Goal: Task Accomplishment & Management: Use online tool/utility

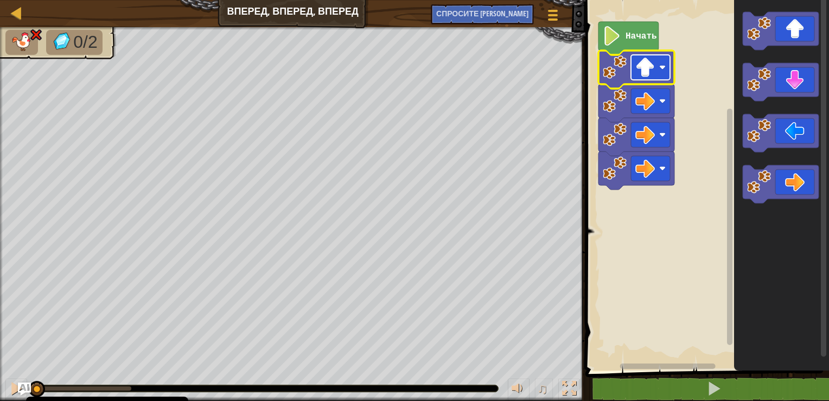
click at [655, 68] on image "Рабочая область Blockly" at bounding box center [646, 68] width 20 height 20
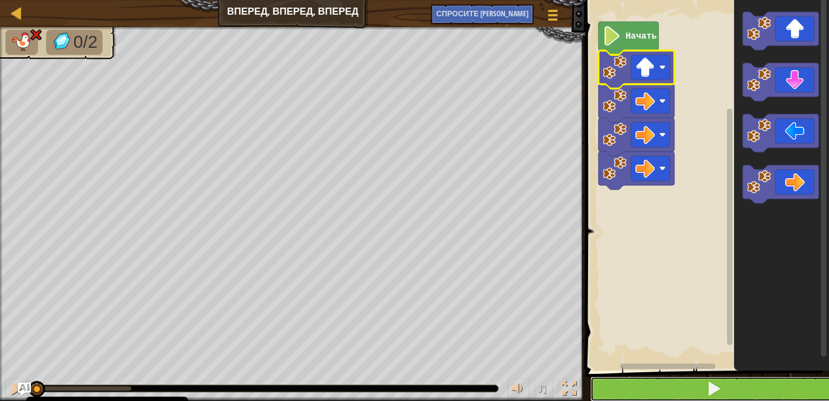
click at [755, 388] on button at bounding box center [714, 388] width 247 height 25
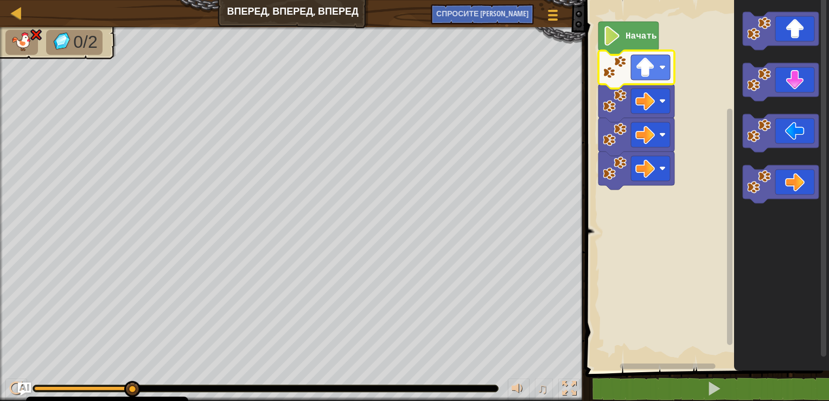
click at [33, 35] on img at bounding box center [36, 34] width 14 height 13
click at [15, 9] on div at bounding box center [17, 13] width 14 height 14
select select "ru"
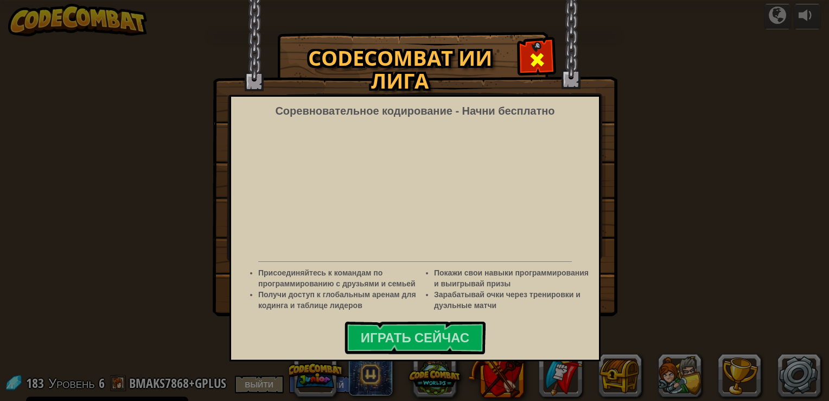
click at [535, 62] on span at bounding box center [537, 59] width 17 height 17
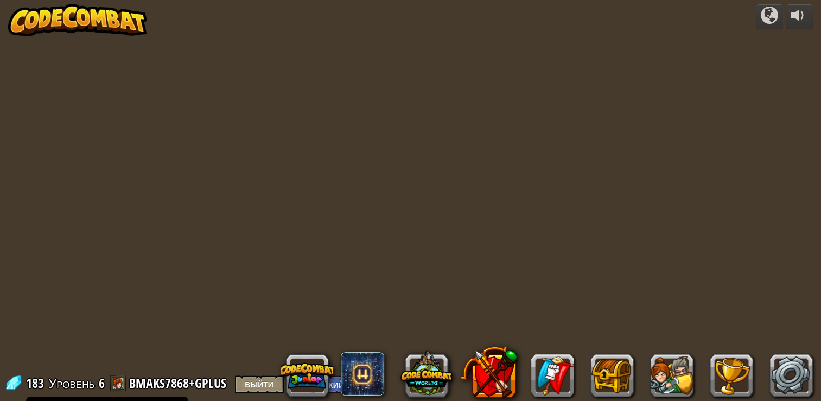
select select "ru"
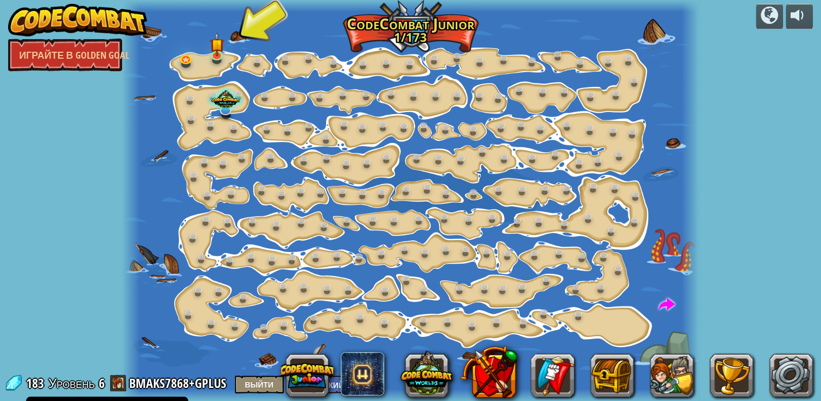
click at [334, 384] on div at bounding box center [552, 374] width 521 height 43
click at [673, 380] on button at bounding box center [671, 374] width 43 height 43
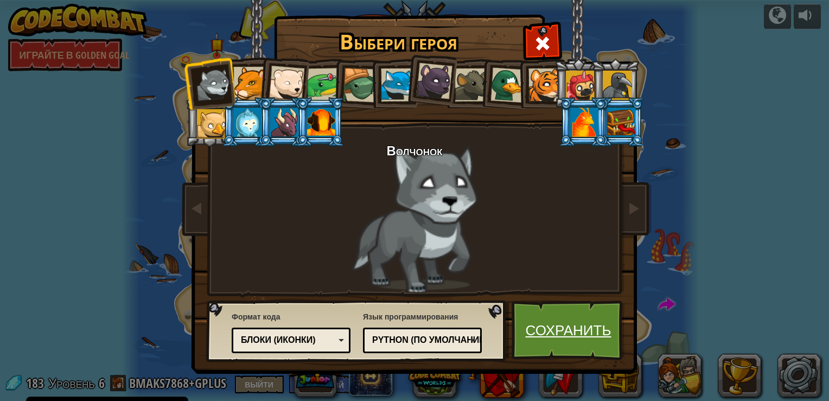
click at [569, 333] on link "Сохранить" at bounding box center [568, 330] width 113 height 60
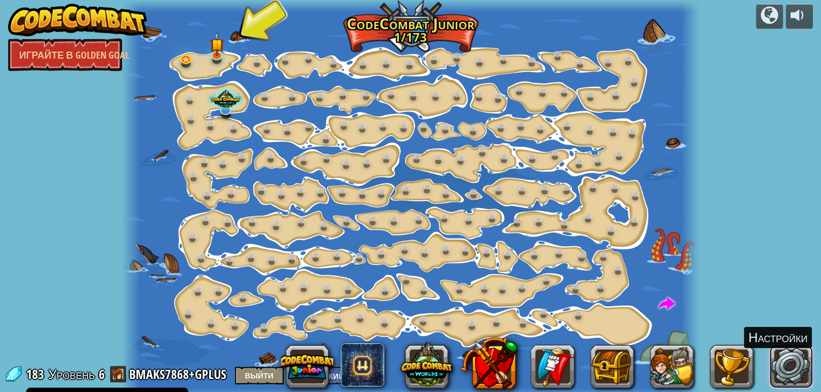
click at [782, 380] on link at bounding box center [791, 366] width 43 height 43
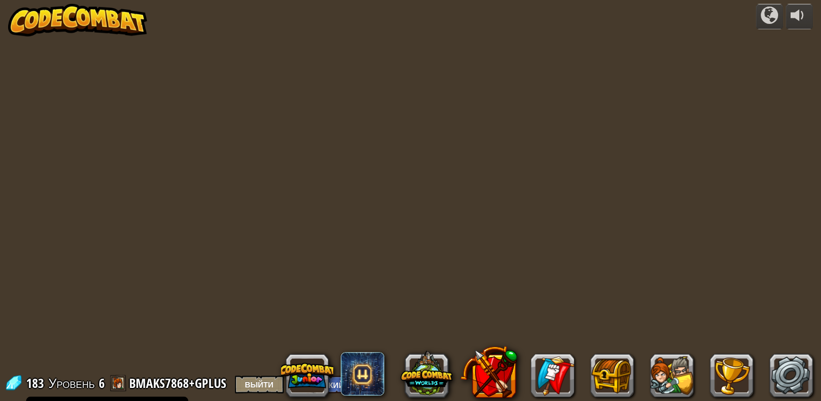
select select "ru"
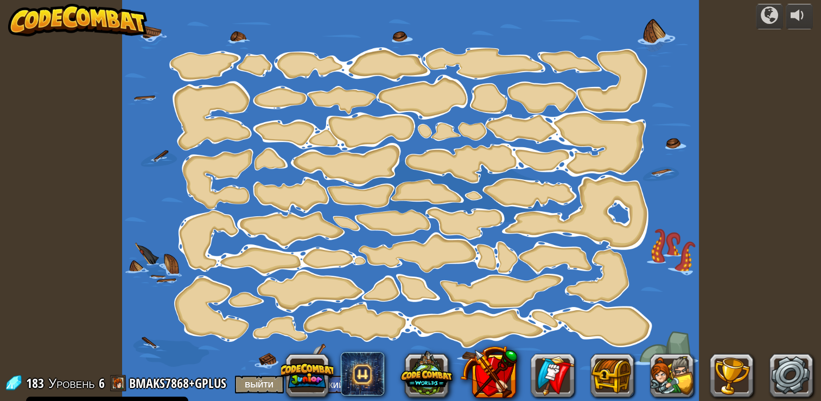
select select "ru"
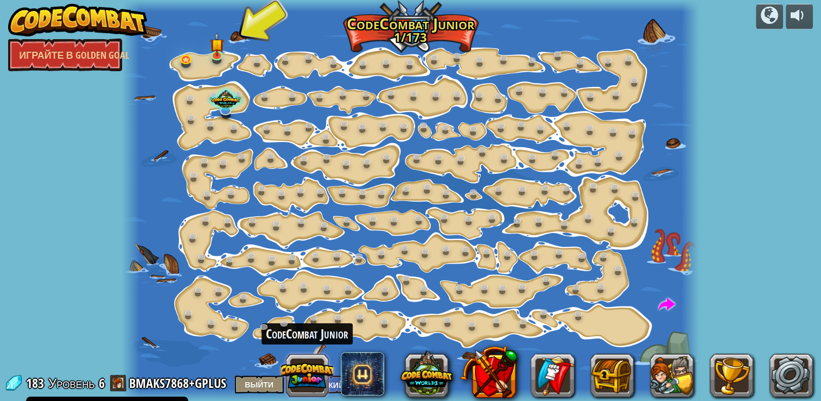
click at [316, 367] on button at bounding box center [307, 375] width 52 height 52
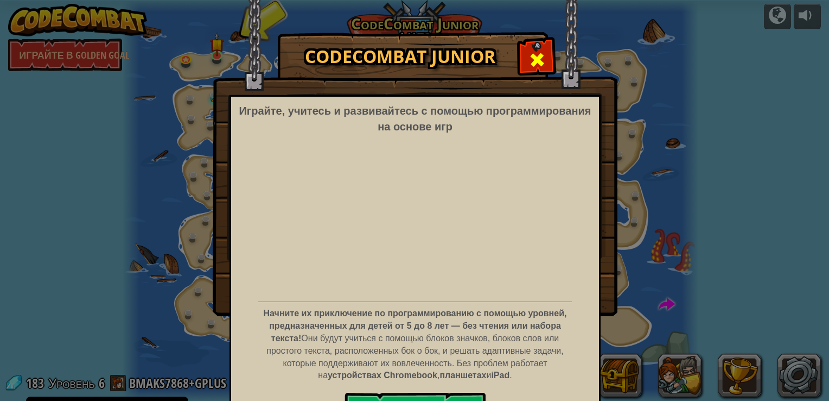
click at [536, 65] on span at bounding box center [537, 59] width 17 height 17
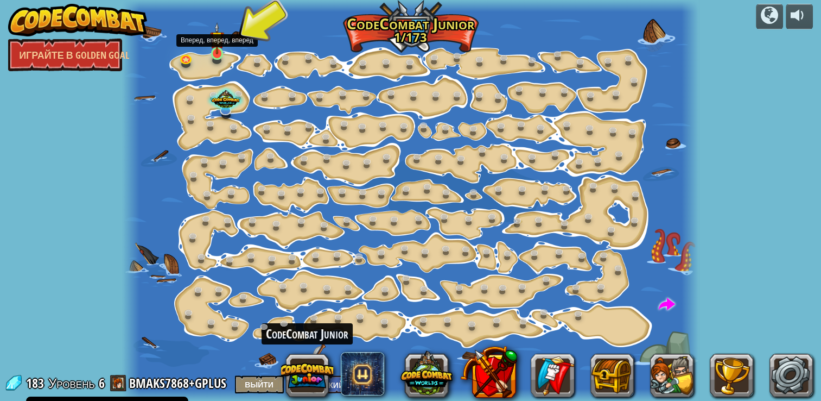
click at [218, 50] on img at bounding box center [217, 38] width 14 height 33
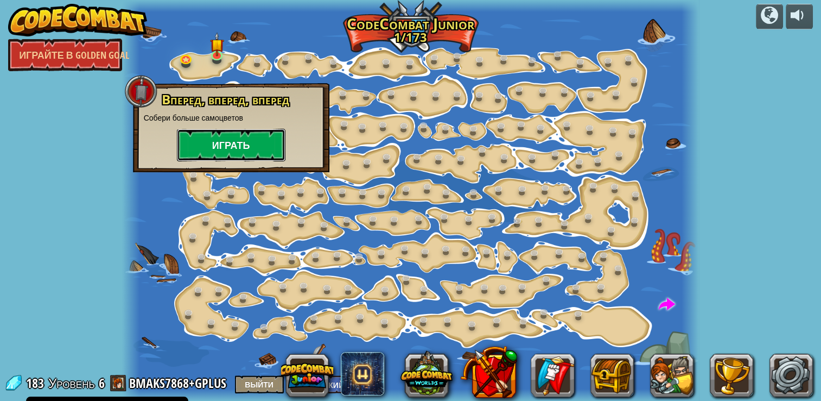
click at [234, 141] on button "Играть" at bounding box center [231, 145] width 109 height 33
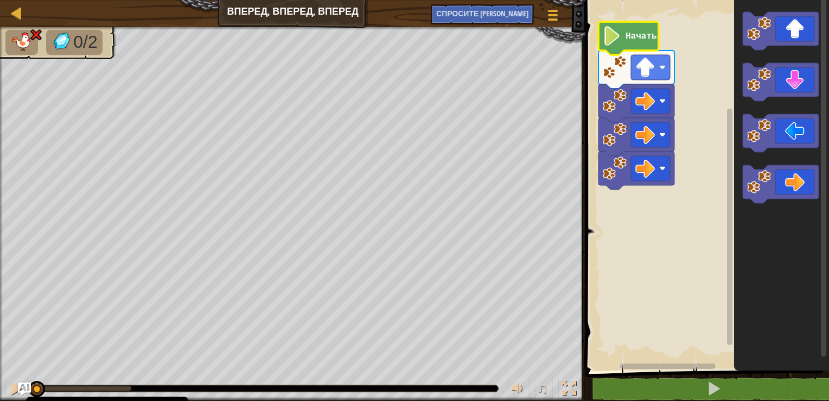
click at [629, 48] on icon "Рабочая область Blockly" at bounding box center [629, 38] width 60 height 33
click at [615, 47] on icon "Рабочая область Blockly" at bounding box center [629, 38] width 60 height 33
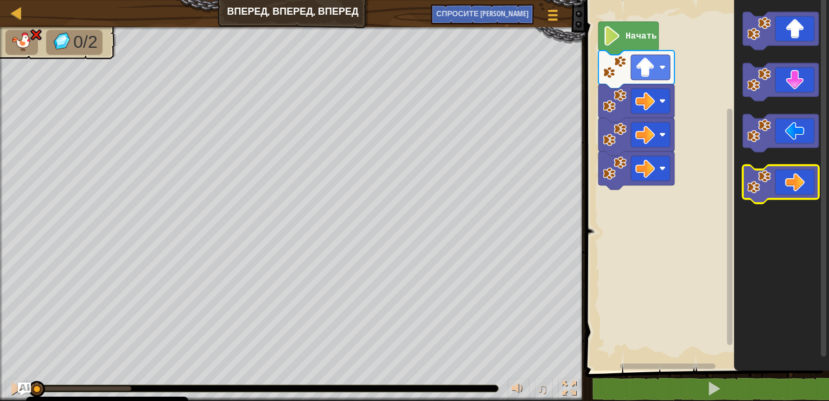
click at [778, 187] on icon "Рабочая область Blockly" at bounding box center [781, 184] width 76 height 38
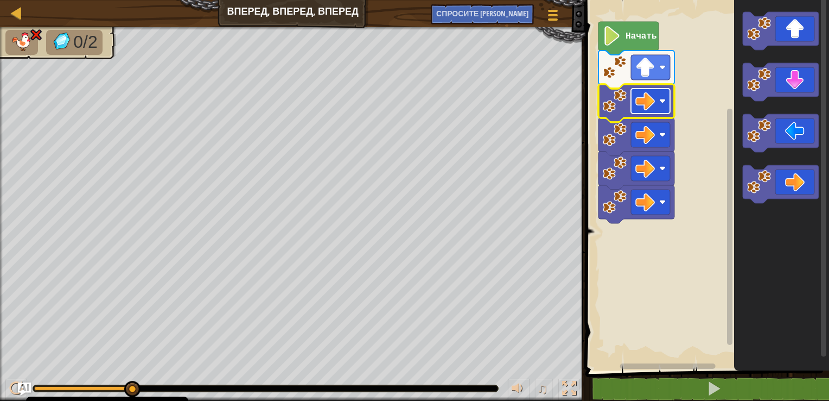
click at [667, 103] on rect "Рабочая область Blockly" at bounding box center [650, 100] width 39 height 25
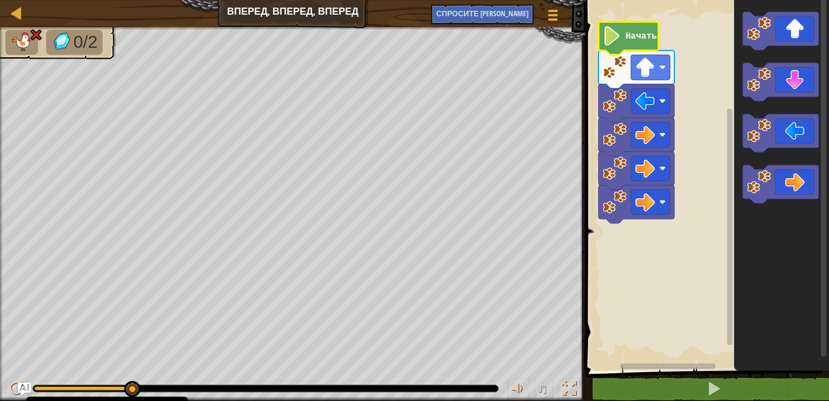
click at [639, 43] on icon "Рабочая область Blockly" at bounding box center [629, 38] width 60 height 33
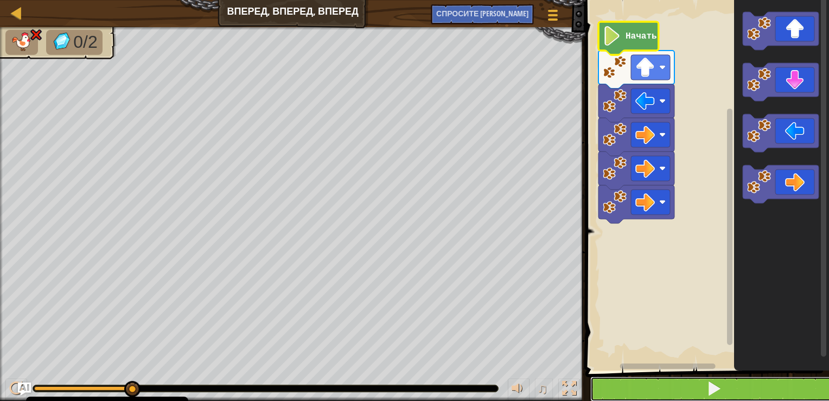
click at [733, 381] on button at bounding box center [714, 388] width 247 height 25
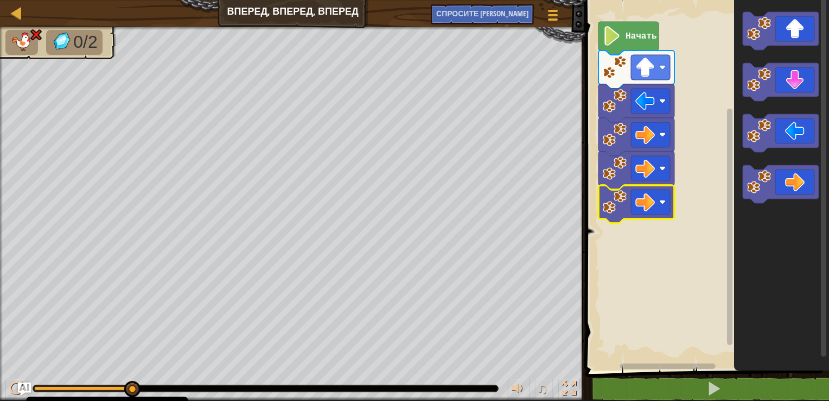
click at [615, 220] on icon "Рабочая область Blockly" at bounding box center [637, 204] width 76 height 38
click at [660, 202] on image "Рабочая область Blockly" at bounding box center [663, 202] width 7 height 7
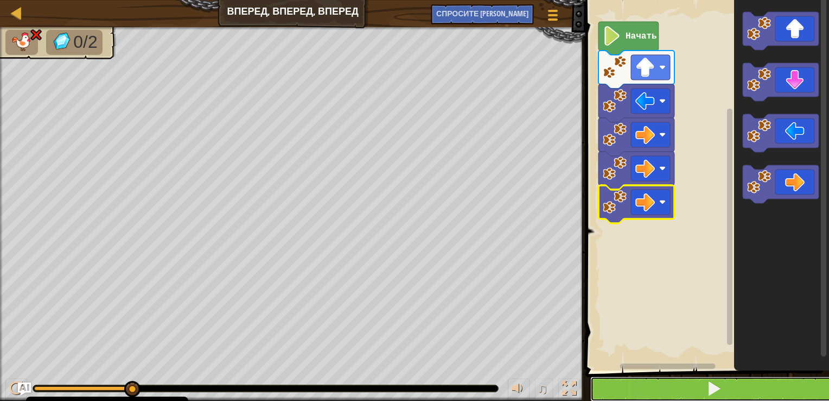
click at [619, 387] on button at bounding box center [714, 388] width 247 height 25
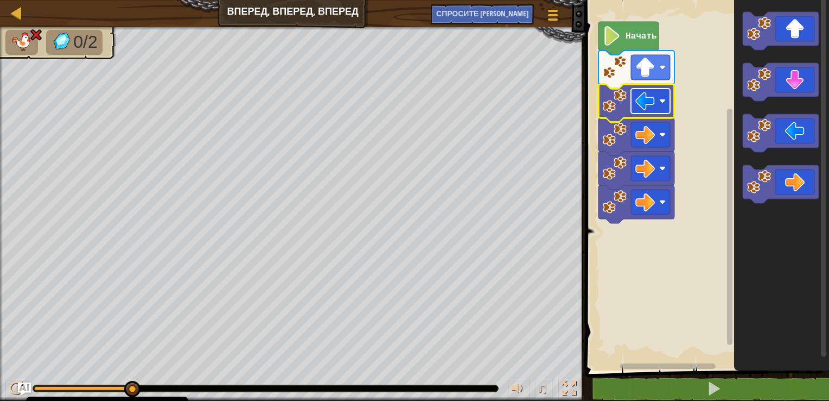
click at [658, 99] on rect "Рабочая область Blockly" at bounding box center [650, 100] width 39 height 25
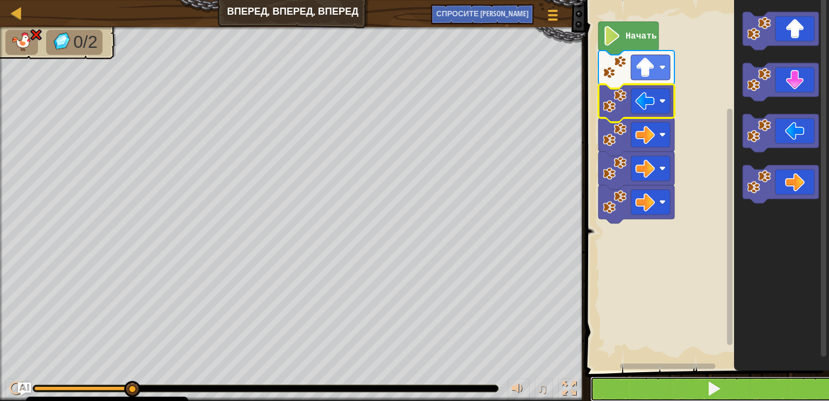
click at [748, 386] on button at bounding box center [714, 388] width 247 height 25
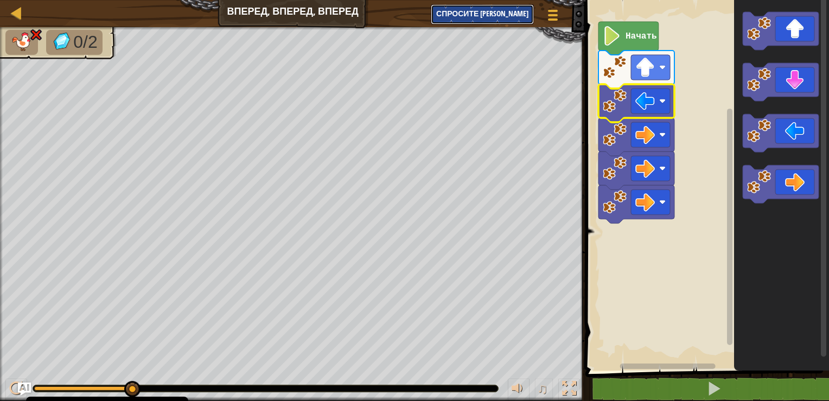
click at [519, 15] on span "Спросите [PERSON_NAME]" at bounding box center [482, 13] width 92 height 10
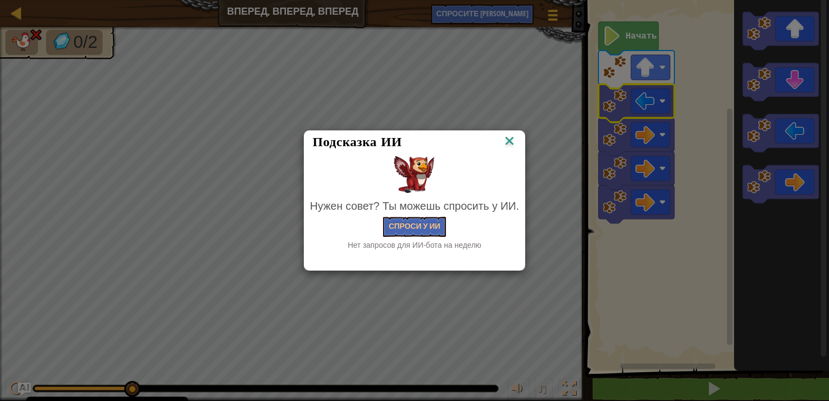
click at [506, 143] on img at bounding box center [510, 142] width 14 height 16
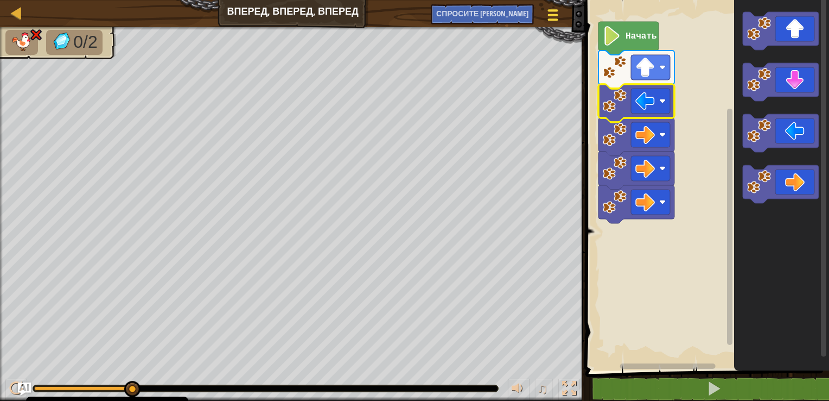
click at [550, 18] on span at bounding box center [553, 19] width 10 height 2
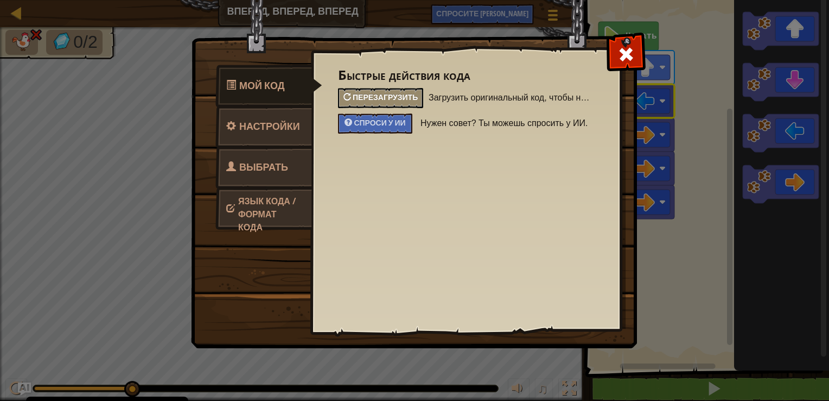
click at [391, 99] on span "Перезагрузить" at bounding box center [385, 97] width 65 height 10
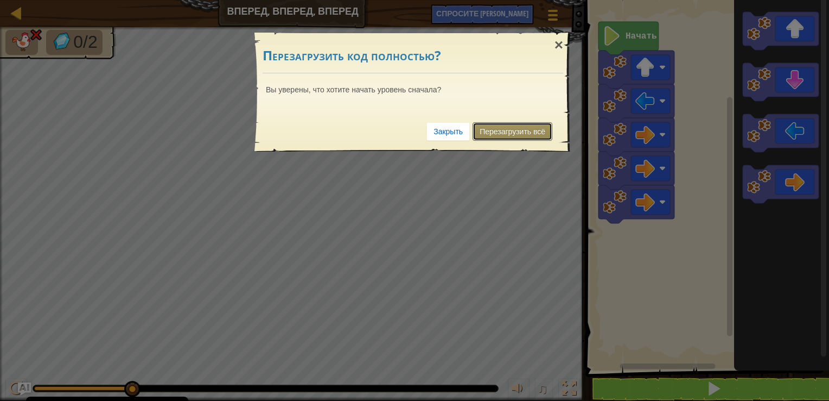
click at [506, 136] on link "Перезагрузить всё" at bounding box center [513, 131] width 80 height 18
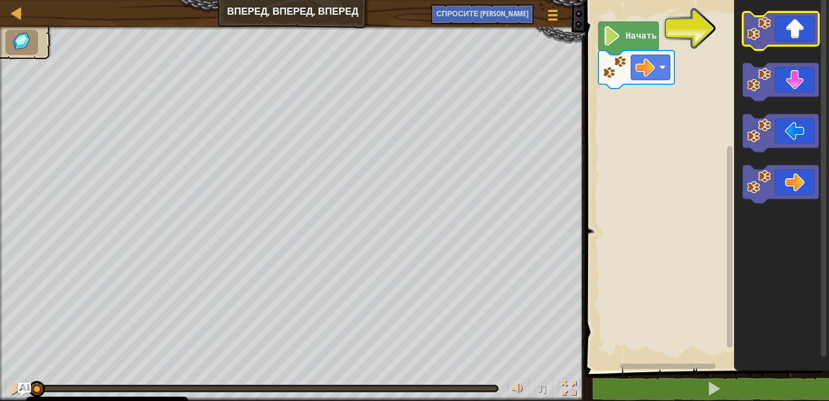
click at [778, 31] on icon "Рабочая область Blockly" at bounding box center [781, 31] width 76 height 38
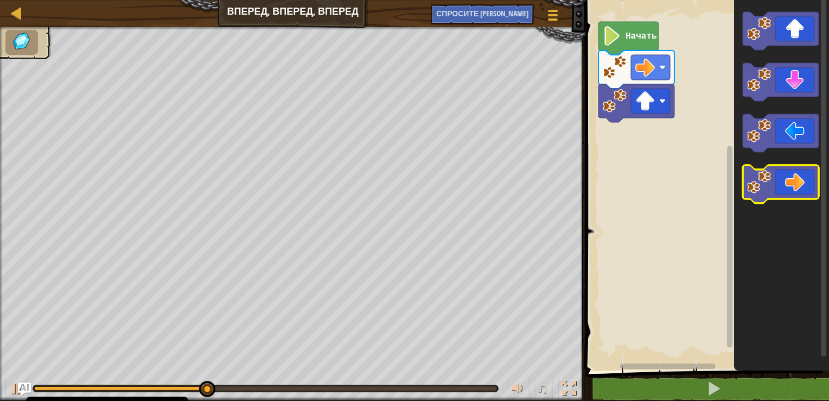
click at [783, 184] on icon "Рабочая область Blockly" at bounding box center [781, 184] width 76 height 38
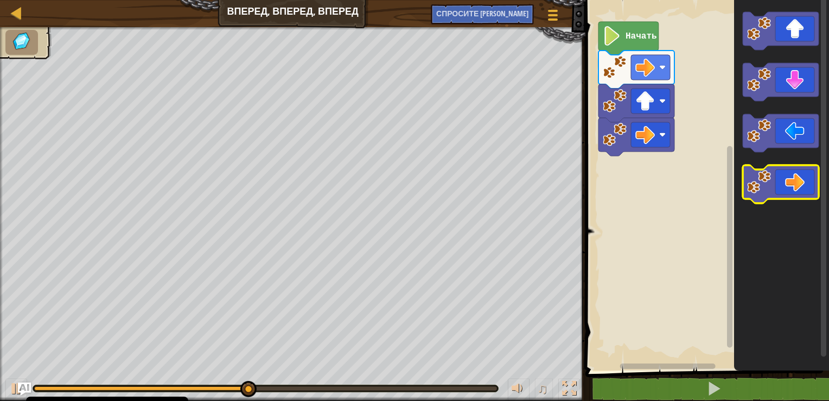
click at [787, 183] on icon "Рабочая область Blockly" at bounding box center [781, 184] width 76 height 38
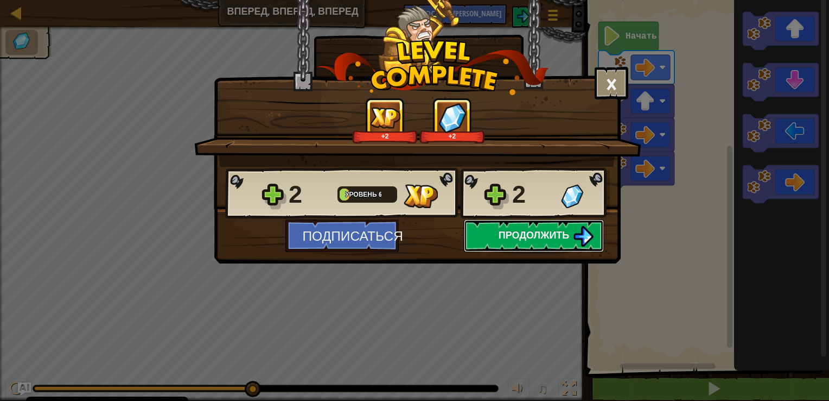
click at [567, 232] on span "Продолжить" at bounding box center [534, 235] width 71 height 14
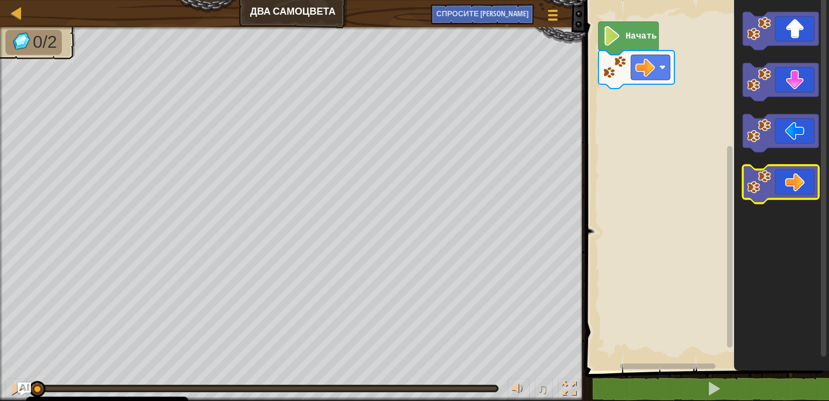
click at [766, 183] on image "Рабочая область Blockly" at bounding box center [759, 182] width 24 height 24
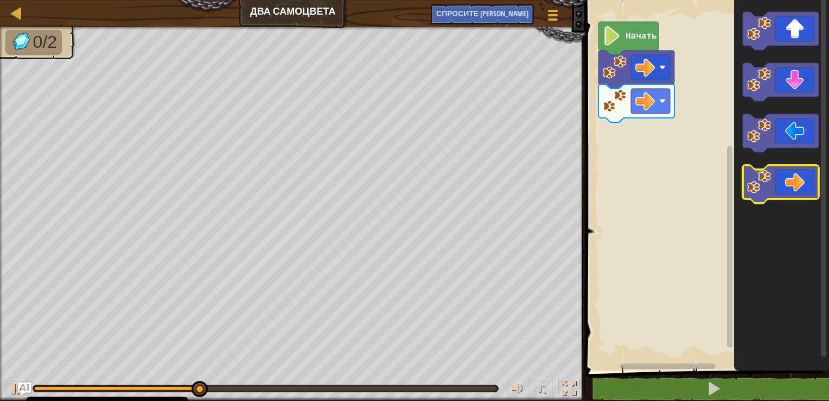
click at [766, 183] on image "Рабочая область Blockly" at bounding box center [759, 182] width 24 height 24
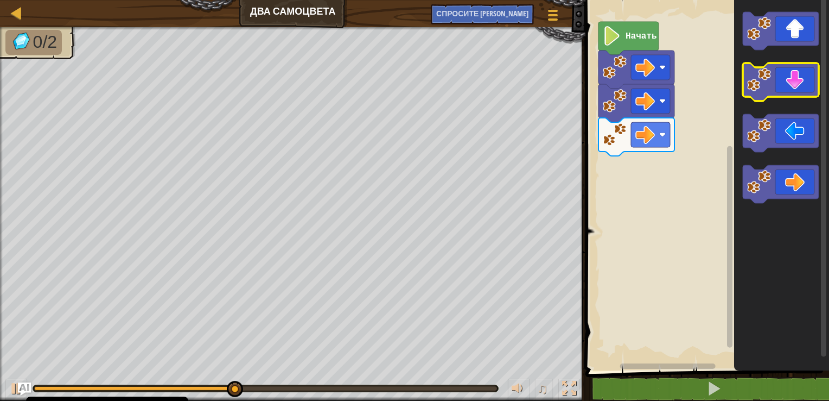
click at [762, 87] on image "Рабочая область Blockly" at bounding box center [759, 80] width 24 height 24
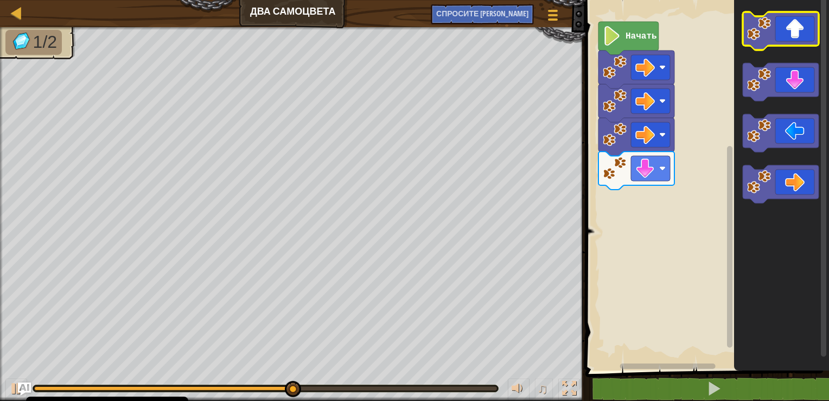
click at [752, 45] on icon "Рабочая область Blockly" at bounding box center [781, 31] width 76 height 38
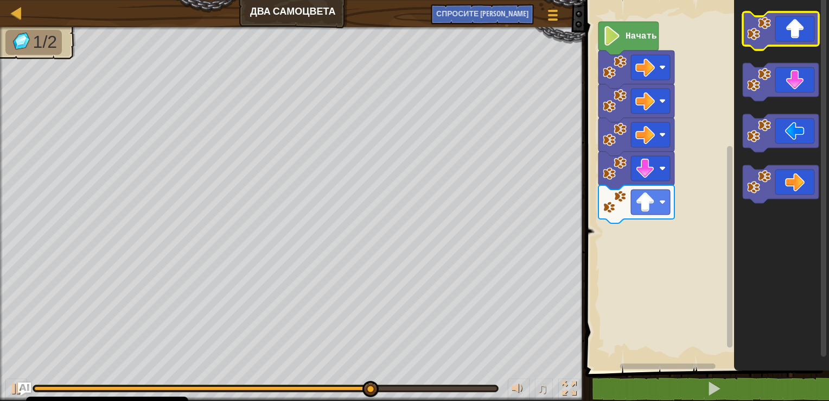
click at [752, 45] on icon "Рабочая область Blockly" at bounding box center [781, 31] width 76 height 38
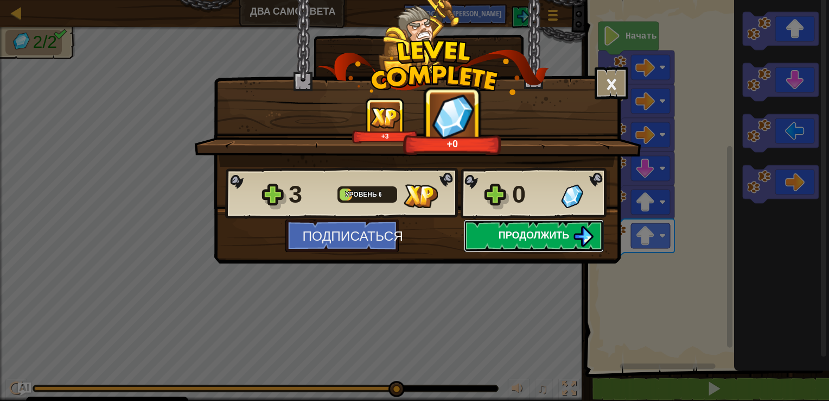
click at [562, 236] on span "Продолжить" at bounding box center [534, 235] width 71 height 14
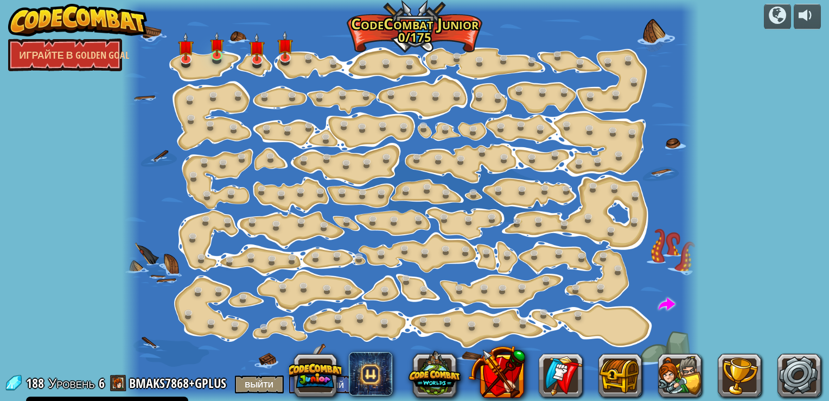
select select "ru"
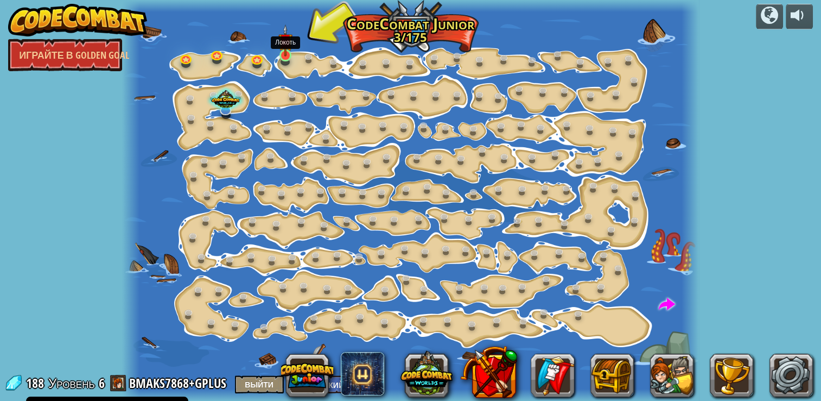
click at [288, 53] on img at bounding box center [285, 40] width 14 height 33
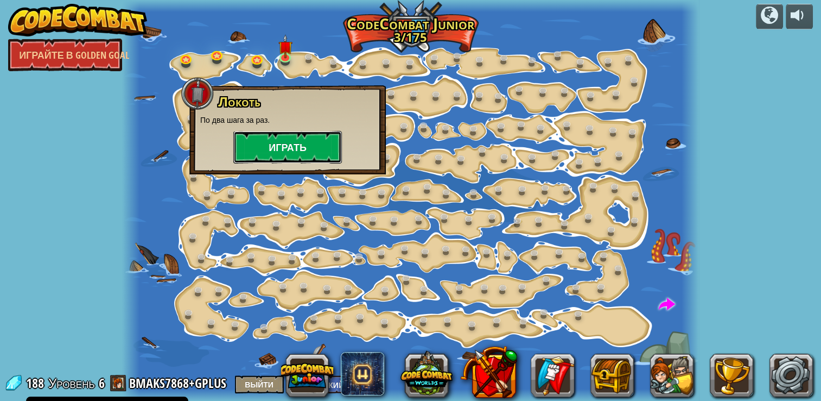
click at [298, 143] on button "Играть" at bounding box center [287, 147] width 109 height 33
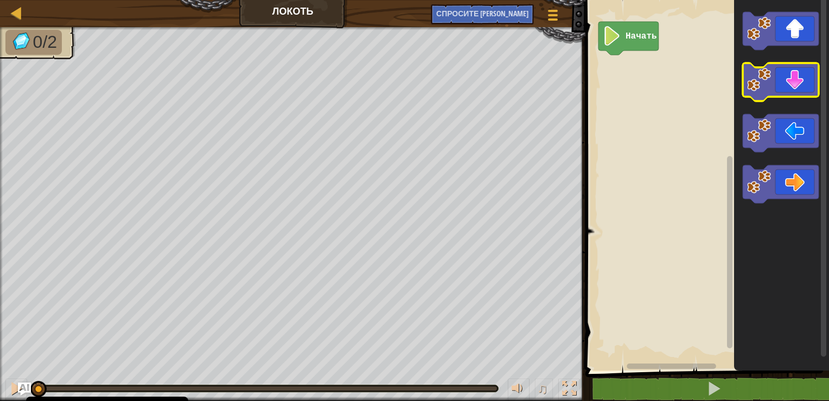
click at [769, 71] on image "Рабочая область Blockly" at bounding box center [759, 80] width 24 height 24
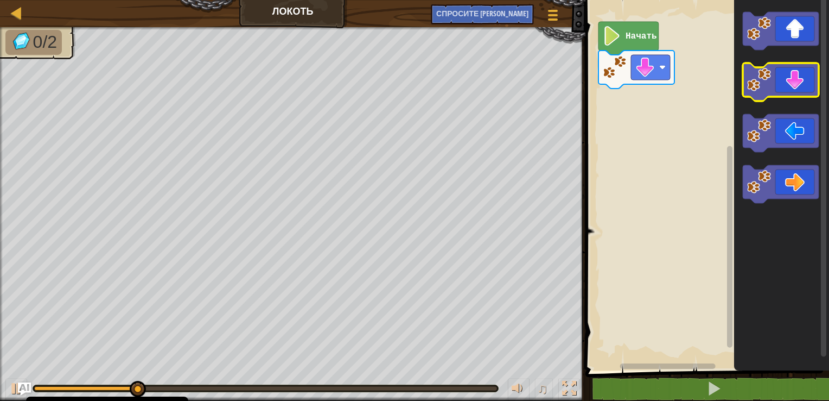
click at [778, 74] on icon "Рабочая область Blockly" at bounding box center [781, 82] width 76 height 38
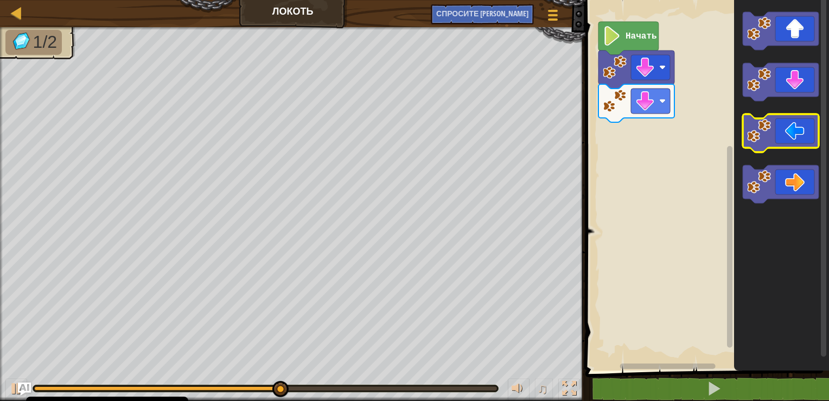
click at [769, 130] on image "Рабочая область Blockly" at bounding box center [759, 131] width 24 height 24
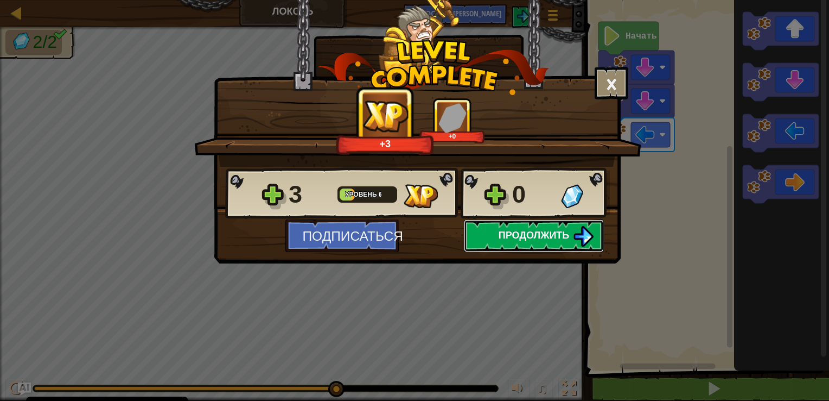
click at [543, 236] on span "Продолжить" at bounding box center [534, 235] width 71 height 14
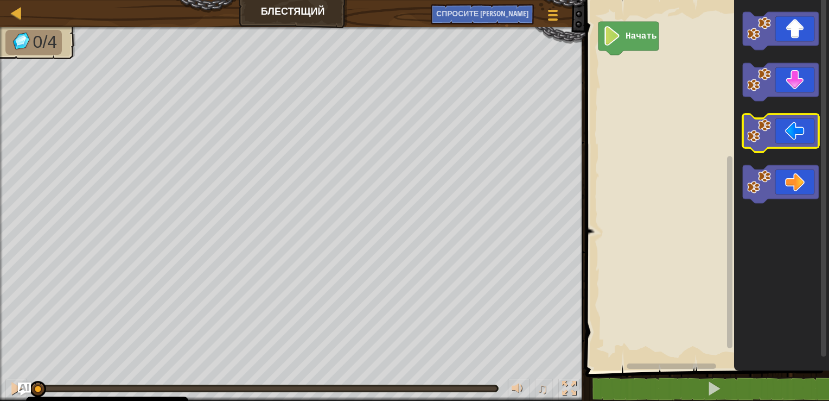
click at [766, 127] on image "Рабочая область Blockly" at bounding box center [759, 131] width 24 height 24
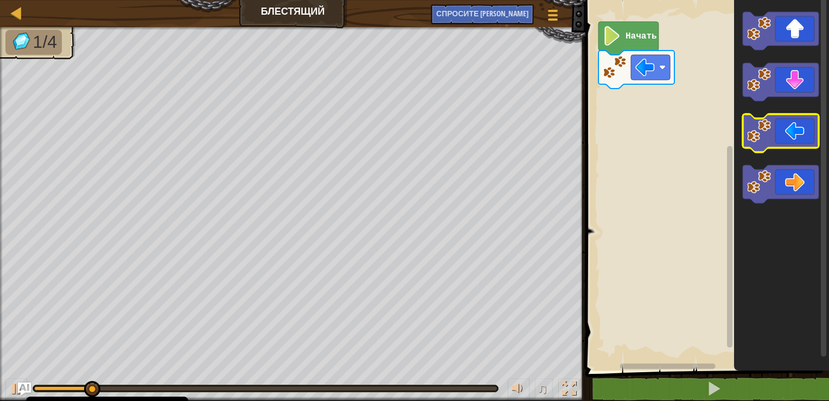
click at [766, 127] on image "Рабочая область Blockly" at bounding box center [759, 131] width 24 height 24
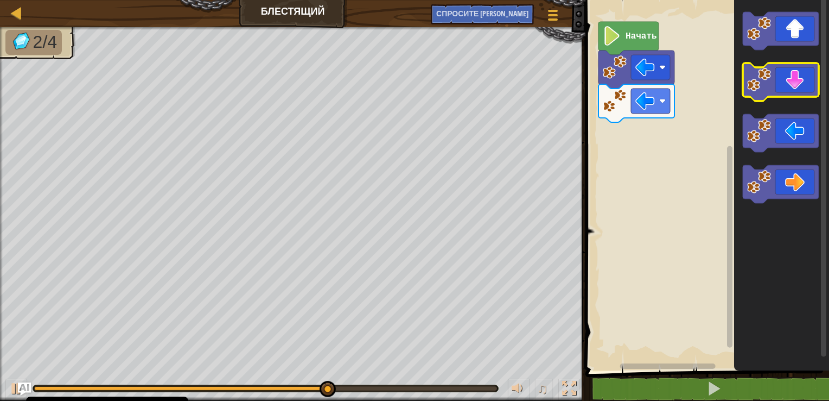
click at [784, 88] on icon "Рабочая область Blockly" at bounding box center [781, 82] width 76 height 38
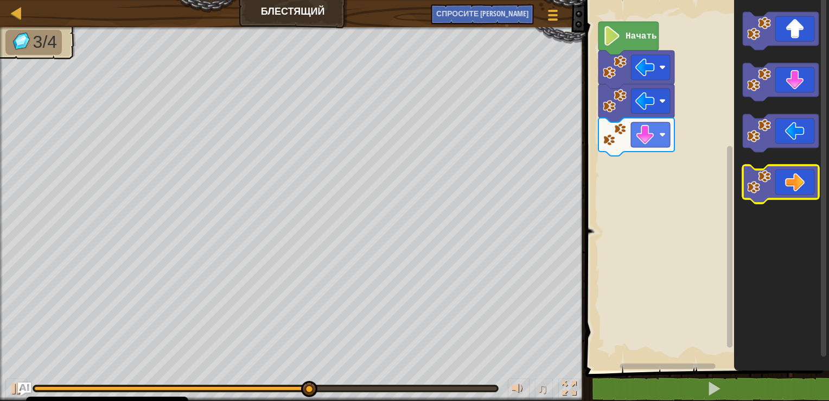
click at [787, 169] on icon "Рабочая область Blockly" at bounding box center [781, 184] width 76 height 38
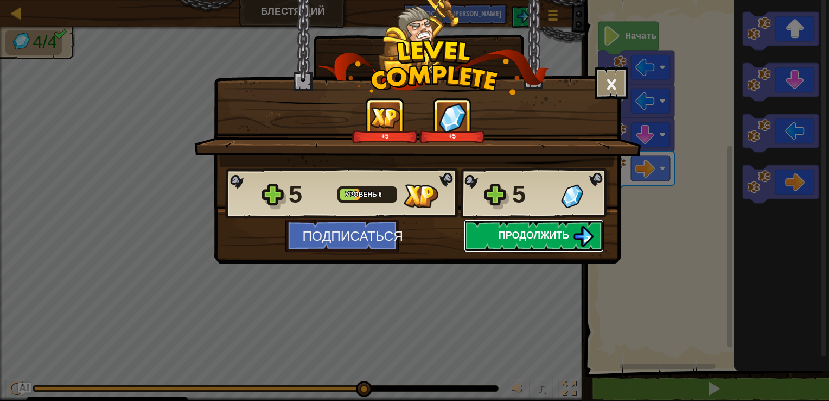
click at [560, 237] on span "Продолжить" at bounding box center [534, 235] width 71 height 14
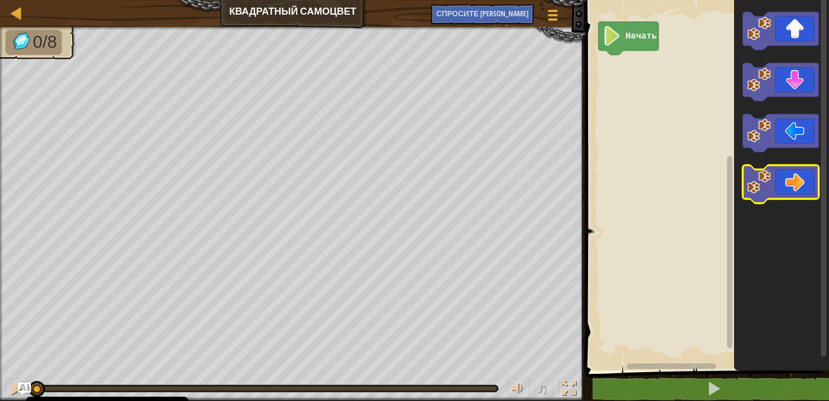
click at [764, 190] on image "Рабочая область Blockly" at bounding box center [759, 182] width 24 height 24
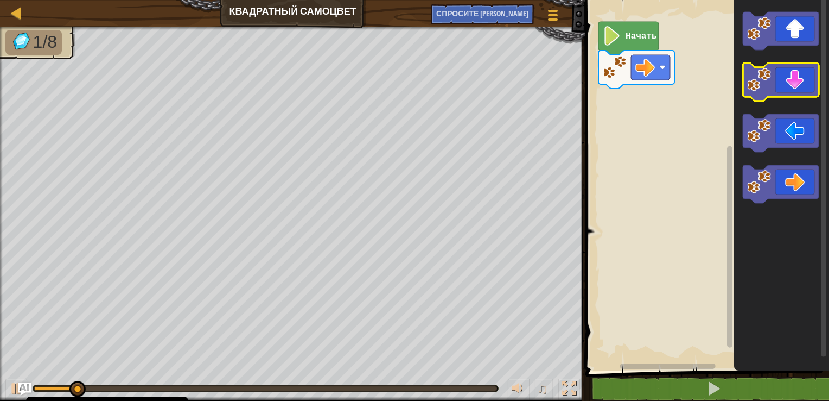
click at [782, 90] on icon "Рабочая область Blockly" at bounding box center [781, 82] width 76 height 38
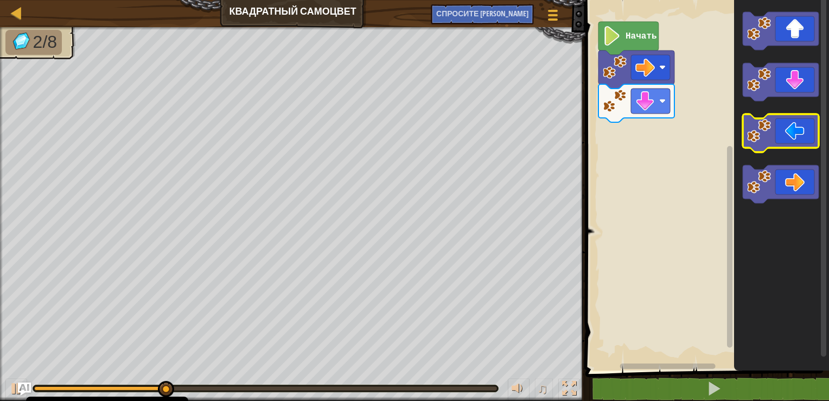
click at [790, 126] on icon "Рабочая область Blockly" at bounding box center [781, 133] width 76 height 38
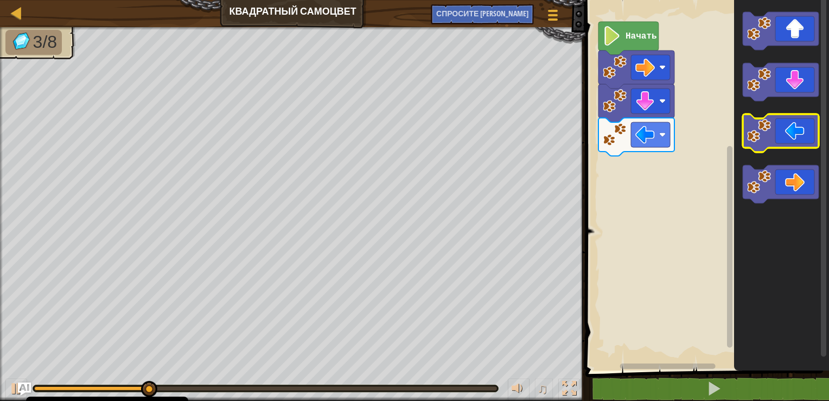
click at [790, 126] on icon "Рабочая область Blockly" at bounding box center [781, 133] width 76 height 38
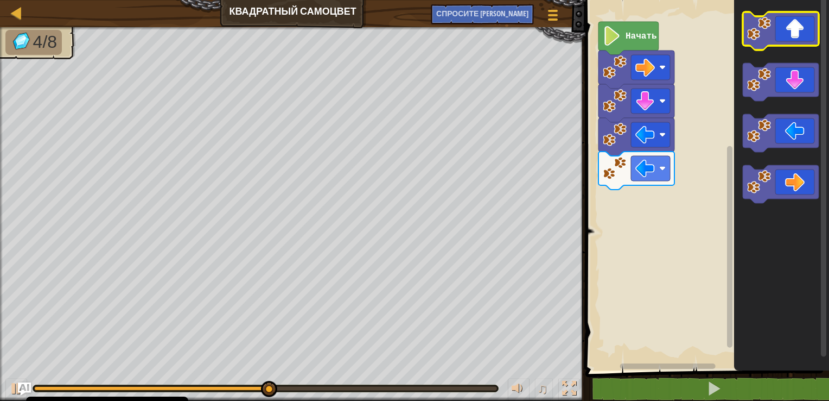
click at [802, 37] on icon "Рабочая область Blockly" at bounding box center [781, 31] width 76 height 38
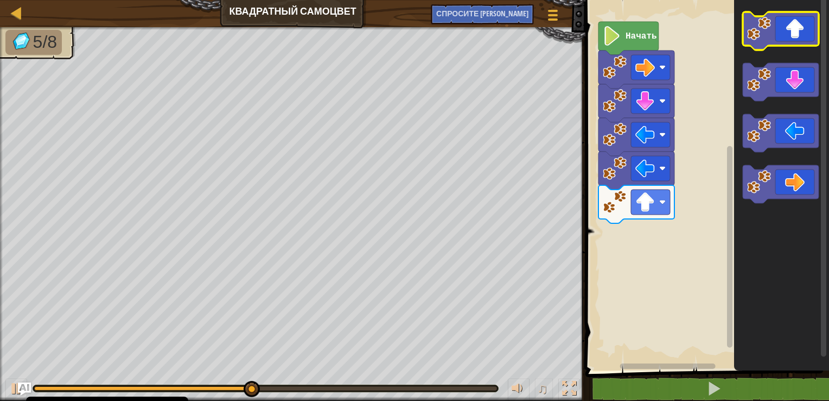
click at [802, 37] on icon "Рабочая область Blockly" at bounding box center [781, 31] width 76 height 38
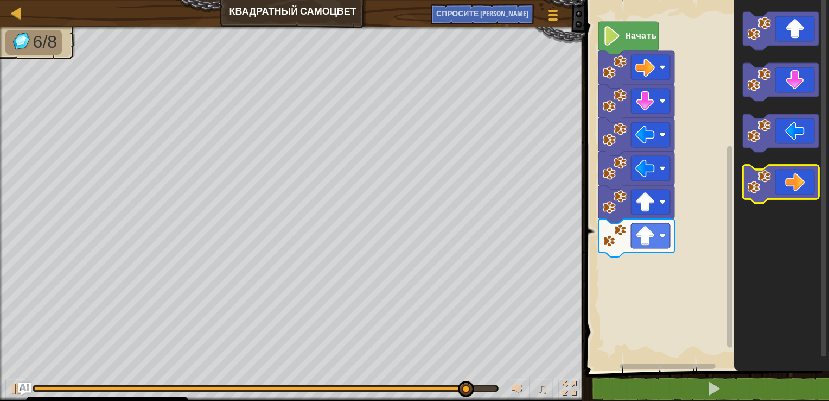
click at [772, 182] on icon "Рабочая область Blockly" at bounding box center [781, 184] width 76 height 38
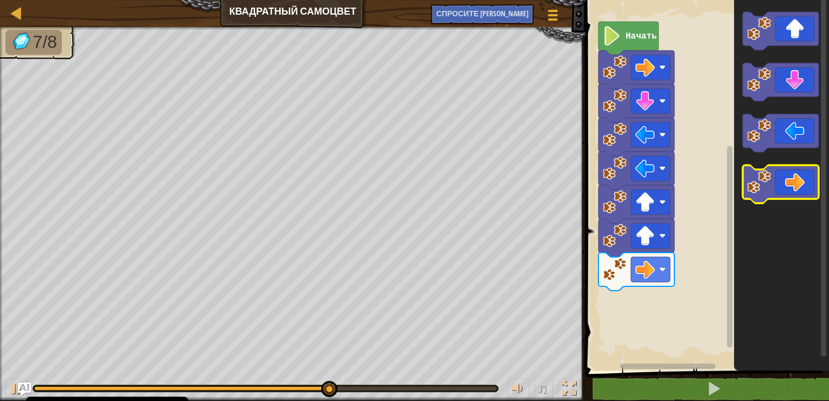
click at [772, 182] on icon "Рабочая область Blockly" at bounding box center [781, 184] width 76 height 38
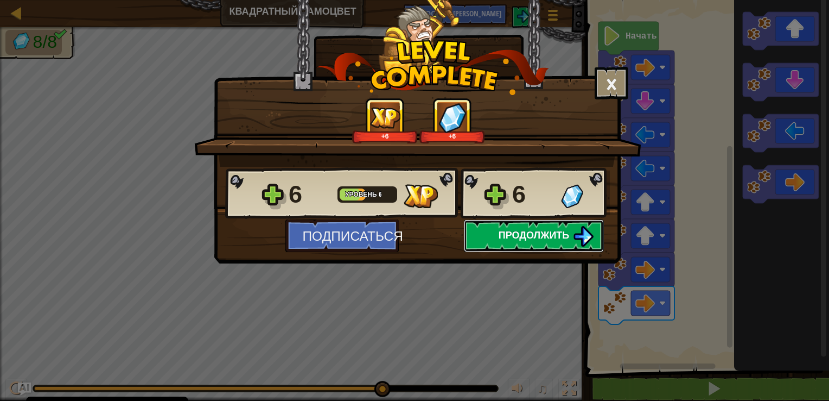
click at [568, 237] on span "Продолжить" at bounding box center [534, 235] width 71 height 14
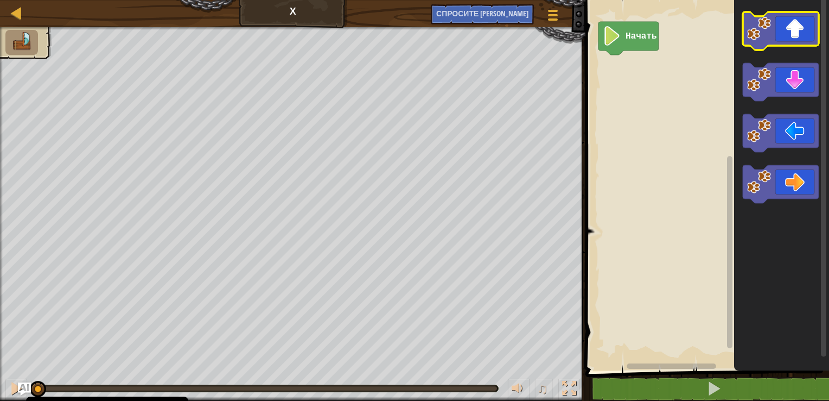
click at [801, 45] on icon "Рабочая область Blockly" at bounding box center [781, 31] width 76 height 38
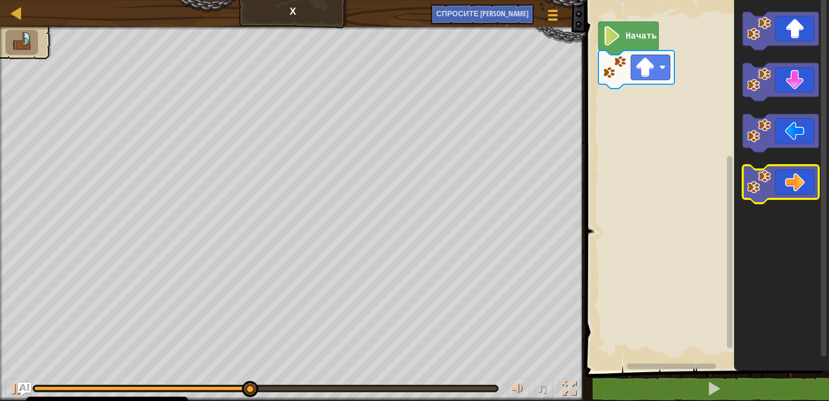
click at [790, 175] on icon "Рабочая область Blockly" at bounding box center [781, 184] width 76 height 38
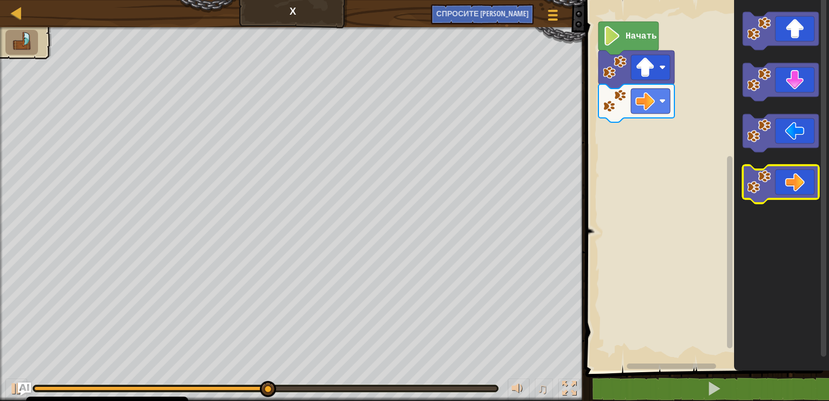
click at [790, 175] on icon "Рабочая область Blockly" at bounding box center [781, 184] width 76 height 38
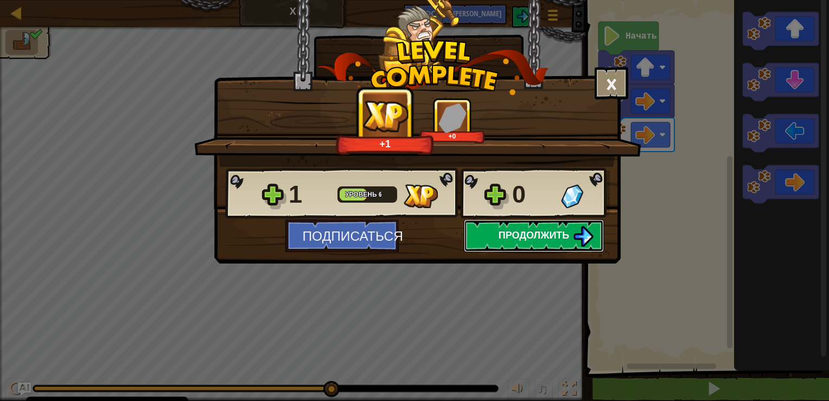
click at [572, 235] on button "Продолжить" at bounding box center [534, 235] width 140 height 33
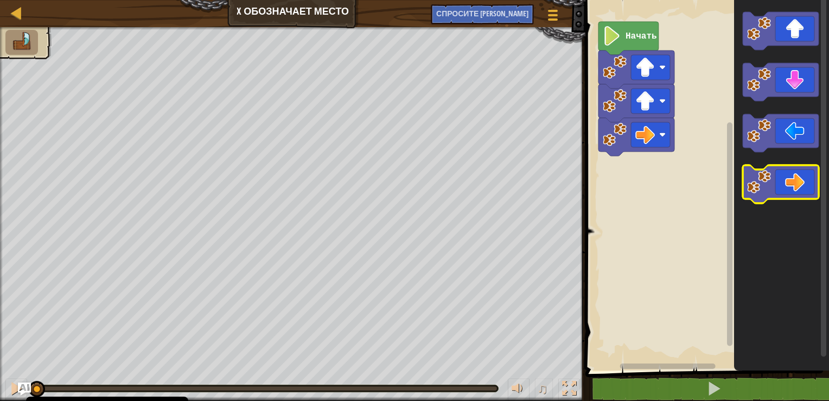
click at [772, 188] on icon "Рабочая область Blockly" at bounding box center [781, 184] width 76 height 38
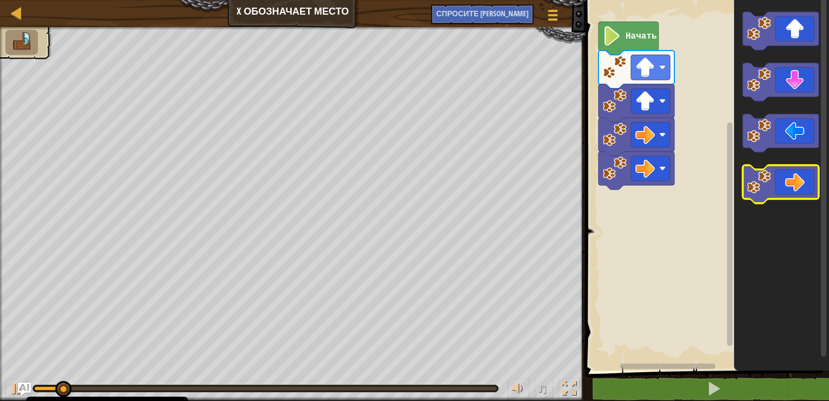
click at [772, 188] on icon "Рабочая область Blockly" at bounding box center [781, 184] width 76 height 38
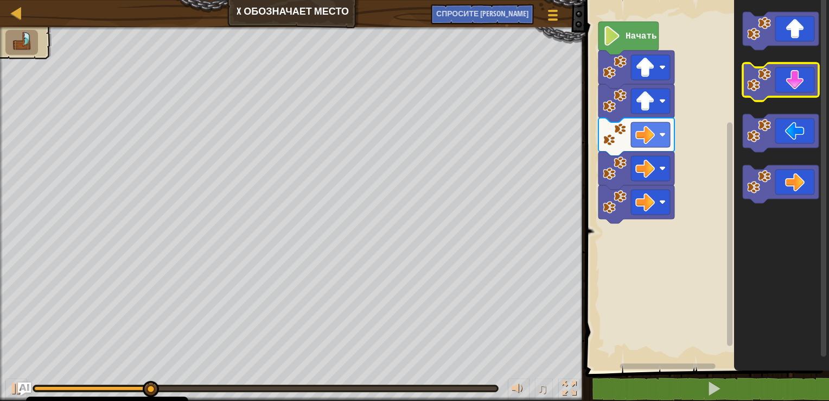
click at [797, 81] on icon "Рабочая область Blockly" at bounding box center [781, 82] width 76 height 38
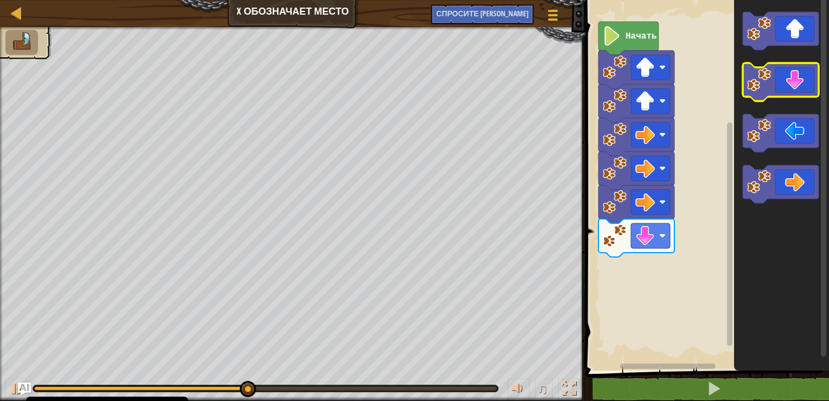
click at [797, 81] on icon "Рабочая область Blockly" at bounding box center [781, 82] width 76 height 38
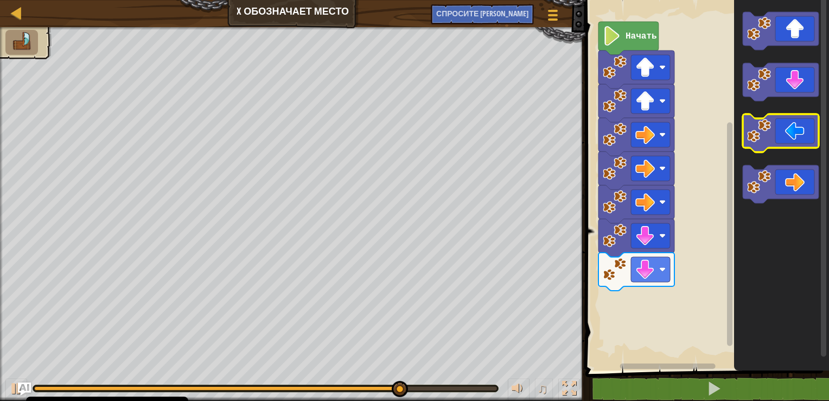
click at [784, 122] on icon "Рабочая область Blockly" at bounding box center [781, 133] width 76 height 38
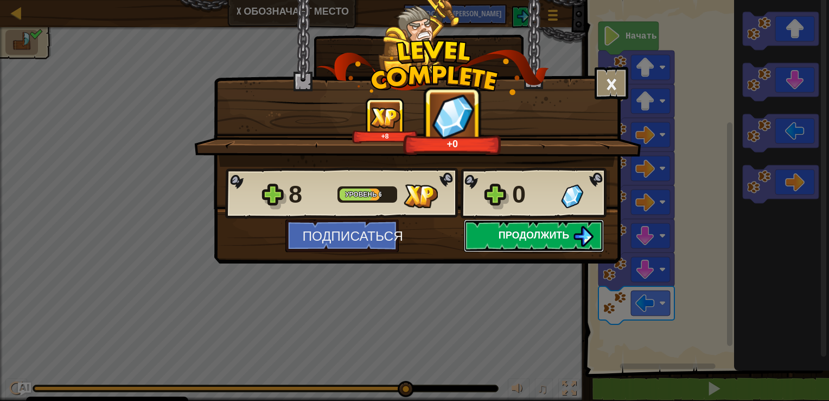
click at [585, 238] on img at bounding box center [583, 236] width 21 height 21
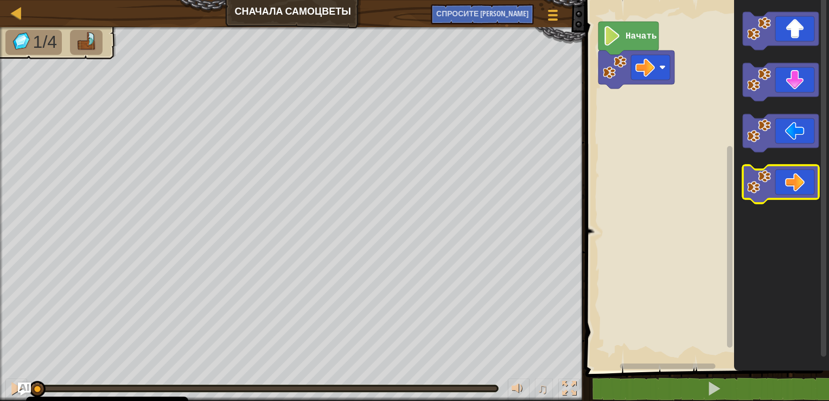
click at [780, 182] on icon "Рабочая область Blockly" at bounding box center [781, 184] width 76 height 38
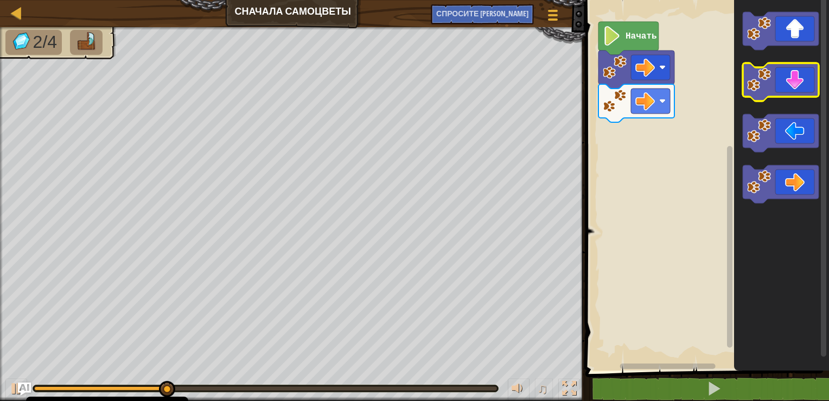
click at [799, 83] on icon "Рабочая область Blockly" at bounding box center [781, 82] width 76 height 38
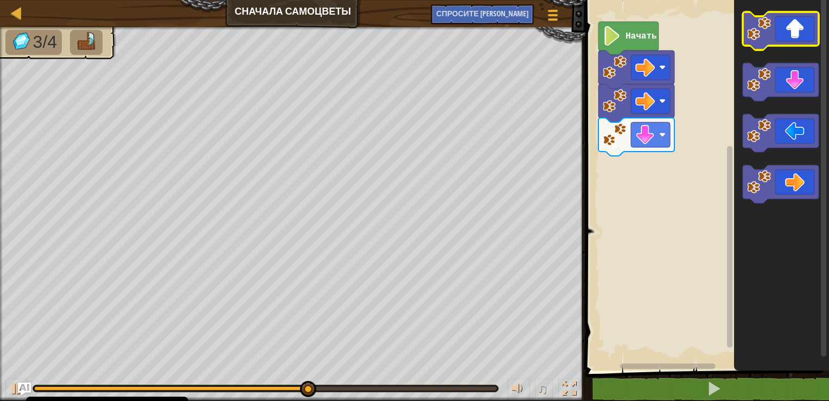
click at [810, 36] on icon "Рабочая область Blockly" at bounding box center [781, 31] width 76 height 38
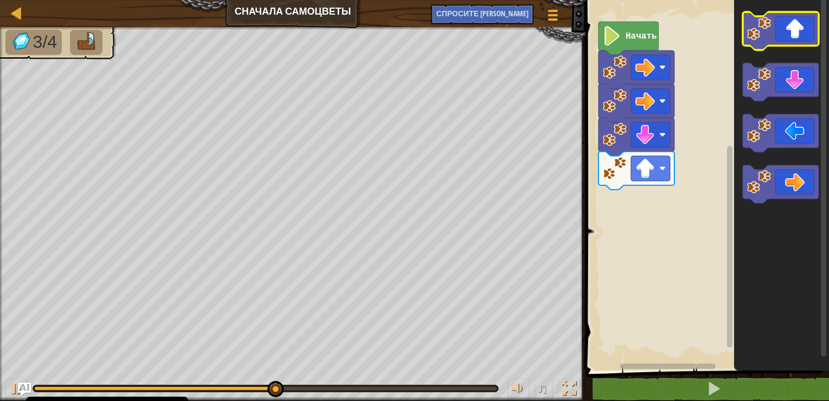
click at [810, 36] on icon "Рабочая область Blockly" at bounding box center [781, 31] width 76 height 38
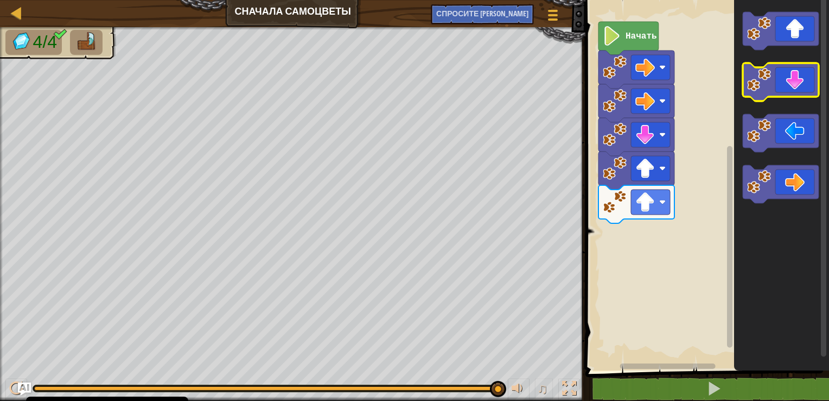
click at [777, 88] on icon "Рабочая область Blockly" at bounding box center [781, 82] width 76 height 38
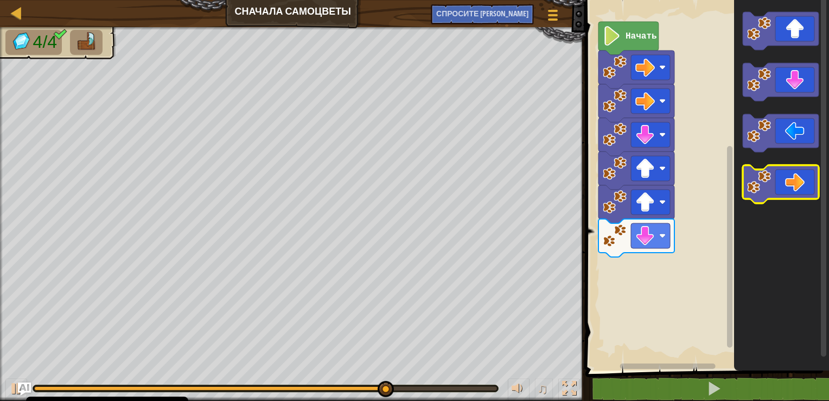
click at [797, 175] on icon "Рабочая область Blockly" at bounding box center [781, 184] width 76 height 38
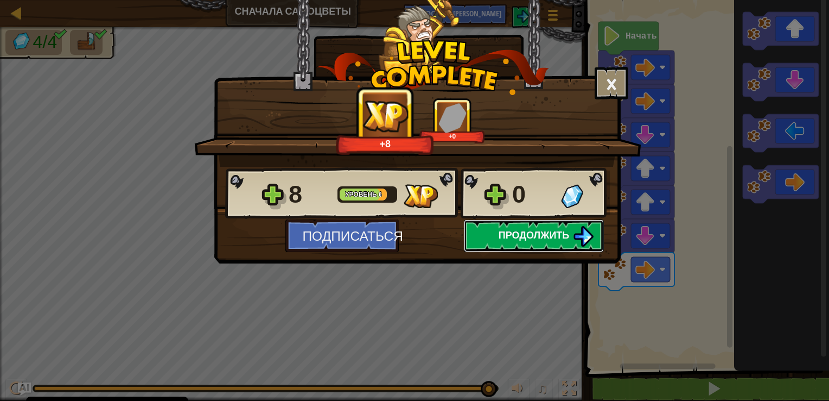
click at [537, 230] on span "Продолжить" at bounding box center [534, 235] width 71 height 14
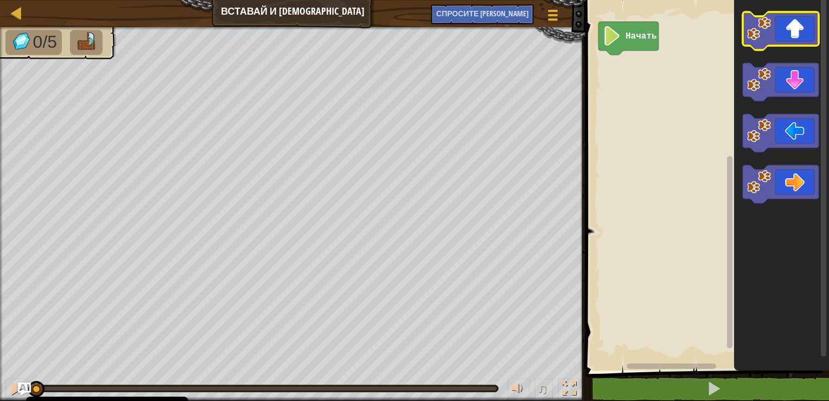
click at [799, 38] on icon "Рабочая область Blockly" at bounding box center [781, 31] width 76 height 38
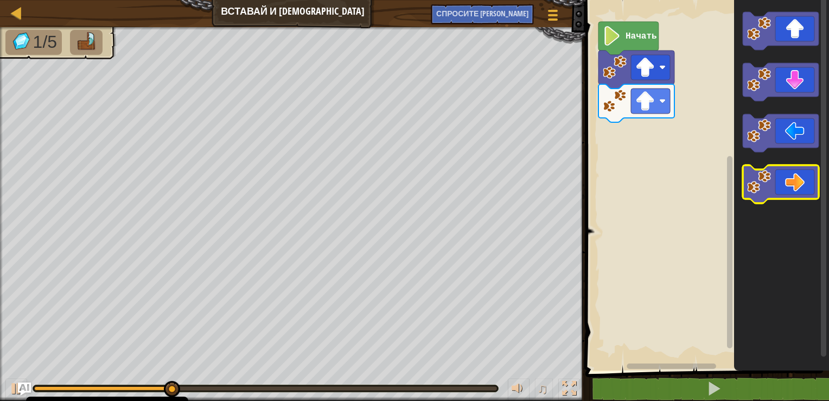
click at [797, 186] on icon "Рабочая область Blockly" at bounding box center [781, 184] width 76 height 38
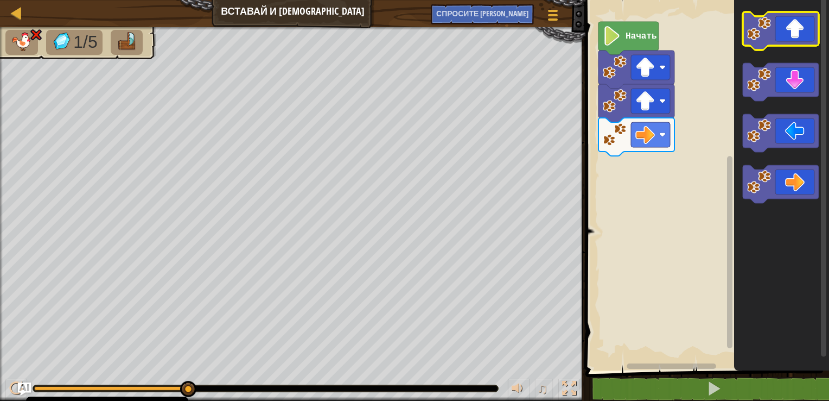
click at [787, 40] on icon "Рабочая область Blockly" at bounding box center [781, 31] width 76 height 38
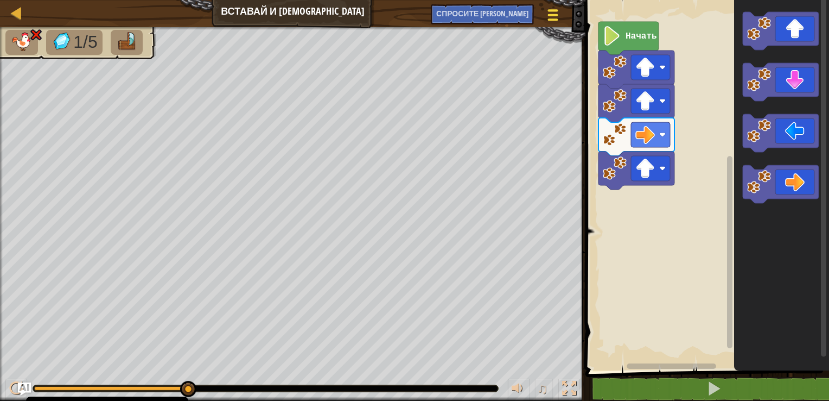
click at [549, 18] on div at bounding box center [553, 15] width 15 height 16
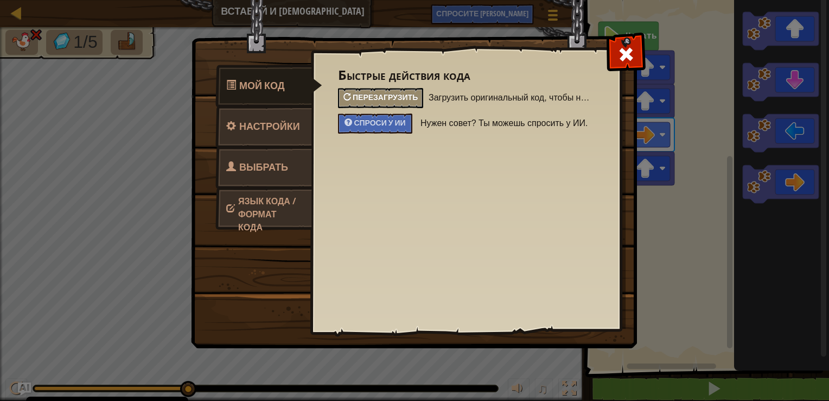
click at [364, 93] on span "Перезагрузить" at bounding box center [385, 97] width 65 height 10
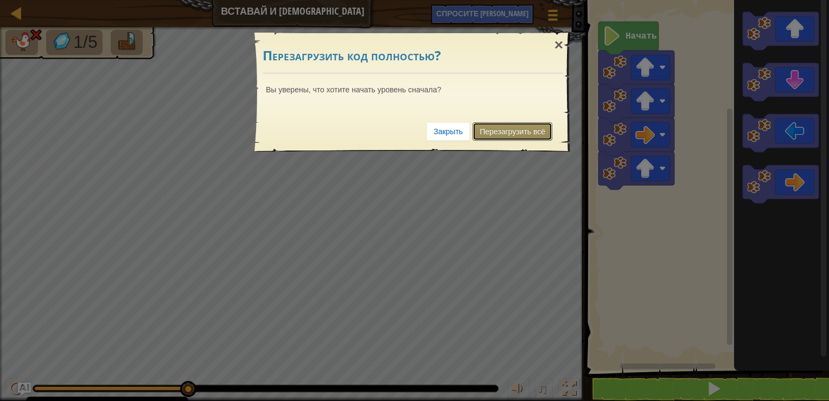
click at [512, 127] on link "Перезагрузить всё" at bounding box center [513, 131] width 80 height 18
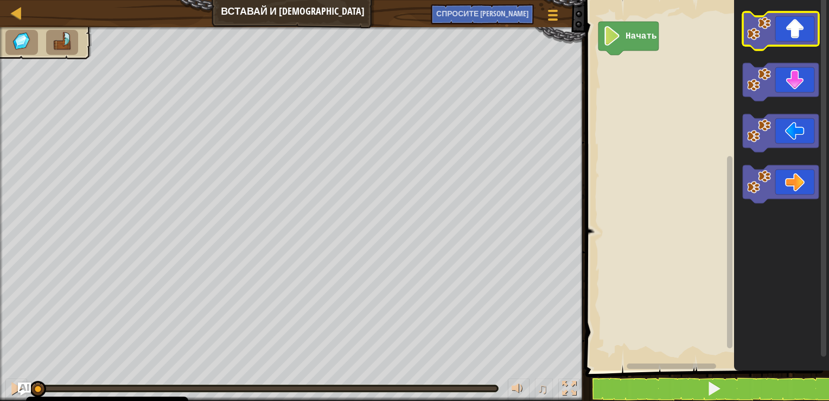
click at [798, 32] on icon "Рабочая область Blockly" at bounding box center [781, 31] width 76 height 38
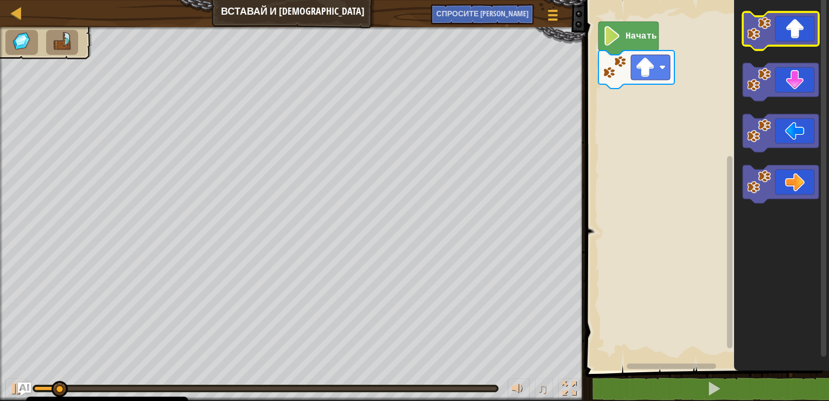
click at [798, 32] on icon "Рабочая область Blockly" at bounding box center [781, 31] width 76 height 38
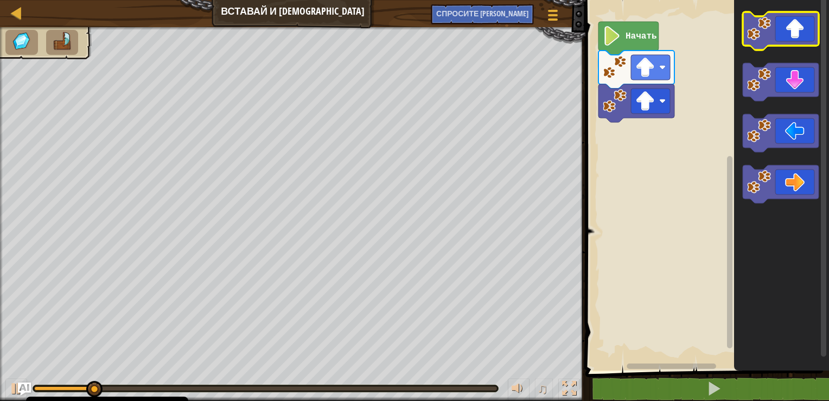
click at [798, 32] on icon "Рабочая область Blockly" at bounding box center [781, 31] width 76 height 38
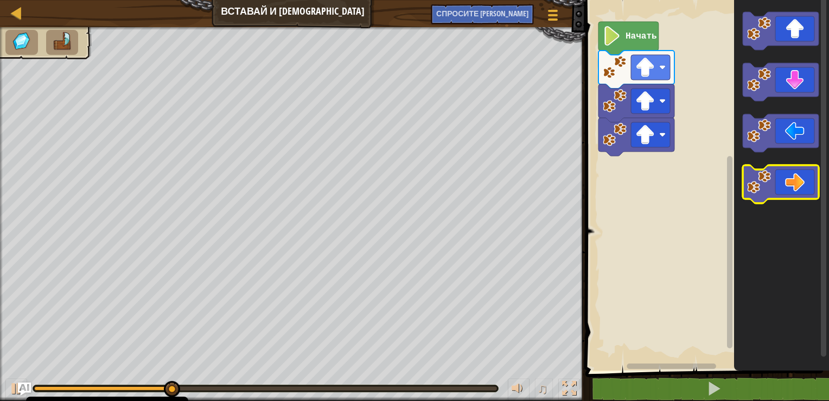
click at [801, 181] on icon "Рабочая область Blockly" at bounding box center [781, 184] width 76 height 38
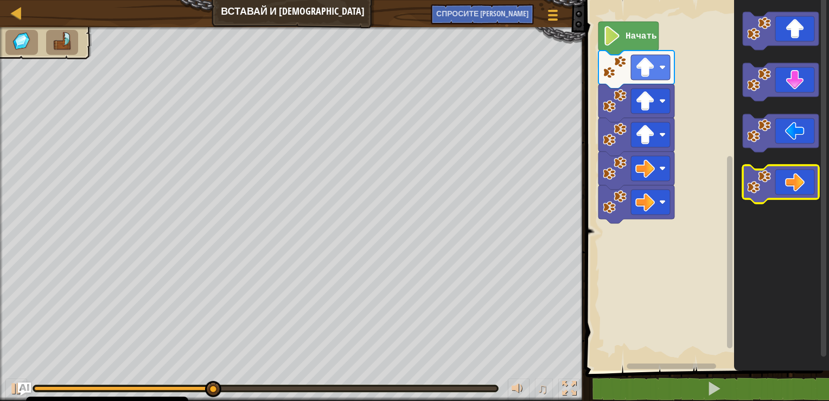
click at [801, 181] on icon "Рабочая область Blockly" at bounding box center [781, 184] width 76 height 38
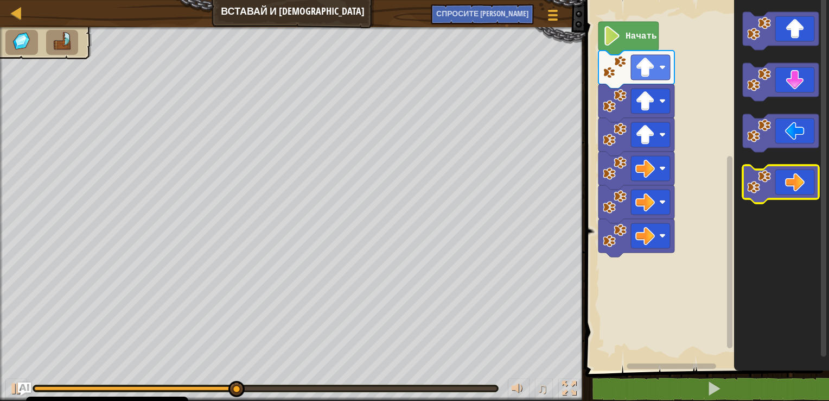
click at [801, 181] on icon "Рабочая область Blockly" at bounding box center [781, 184] width 76 height 38
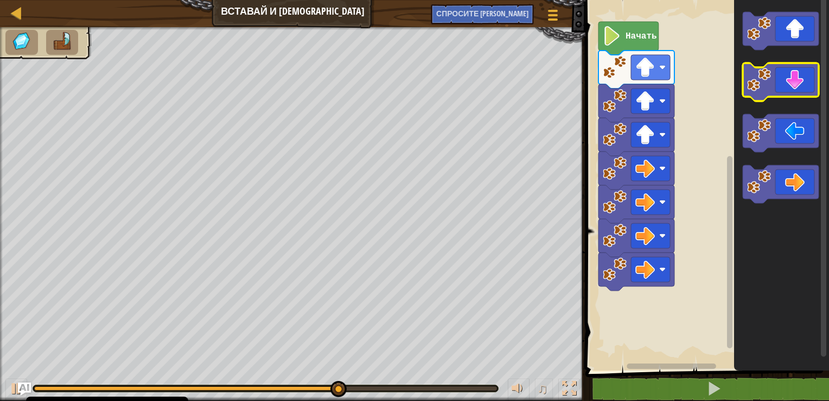
click at [812, 86] on icon "Рабочая область Blockly" at bounding box center [781, 82] width 76 height 38
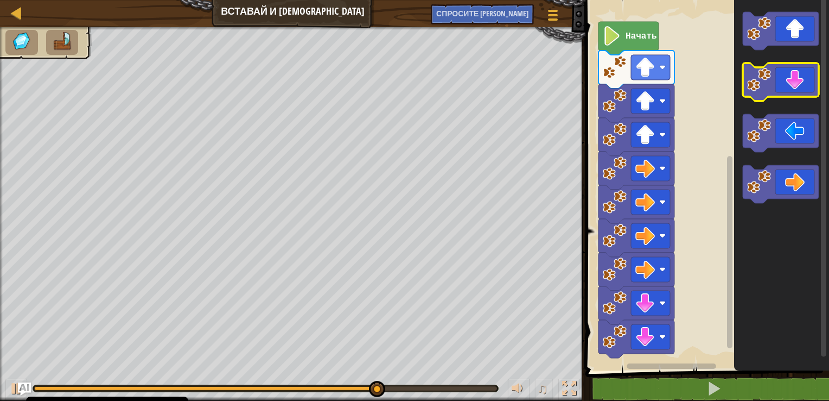
click at [812, 86] on icon "Рабочая область Blockly" at bounding box center [781, 82] width 76 height 38
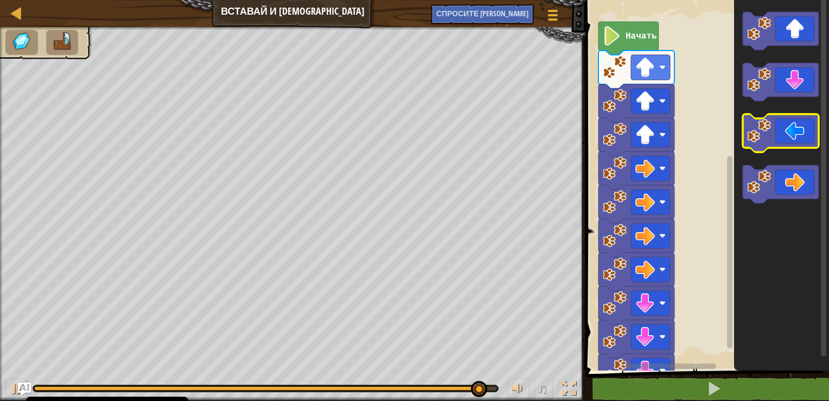
click at [794, 138] on icon "Рабочая область Blockly" at bounding box center [781, 133] width 76 height 38
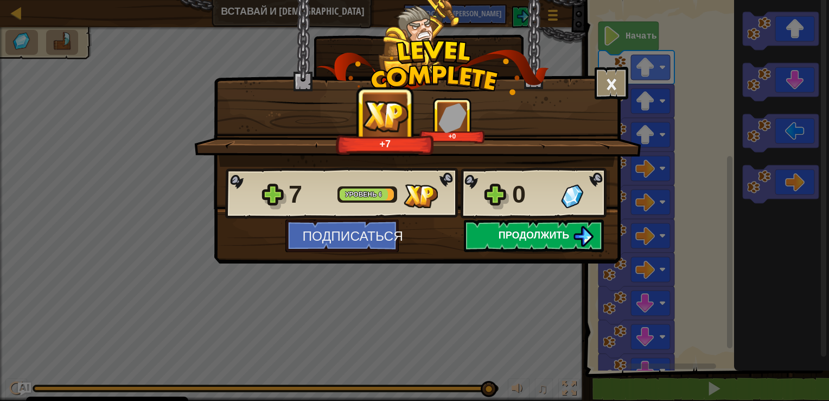
click at [571, 240] on button "Продолжить" at bounding box center [534, 235] width 140 height 33
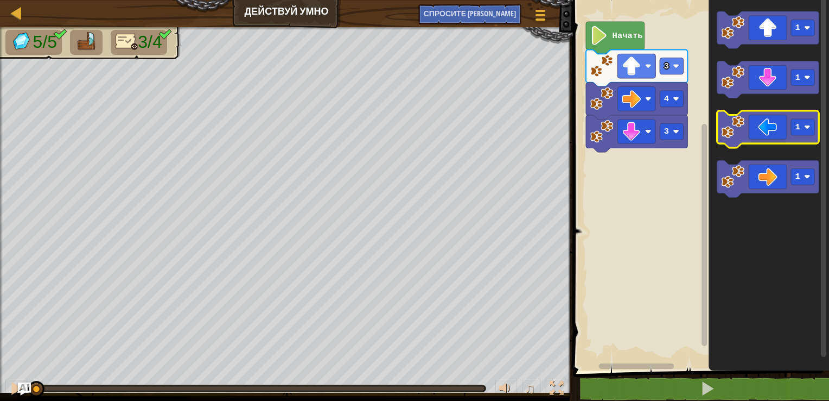
click at [775, 134] on icon "Рабочая область Blockly" at bounding box center [769, 129] width 102 height 37
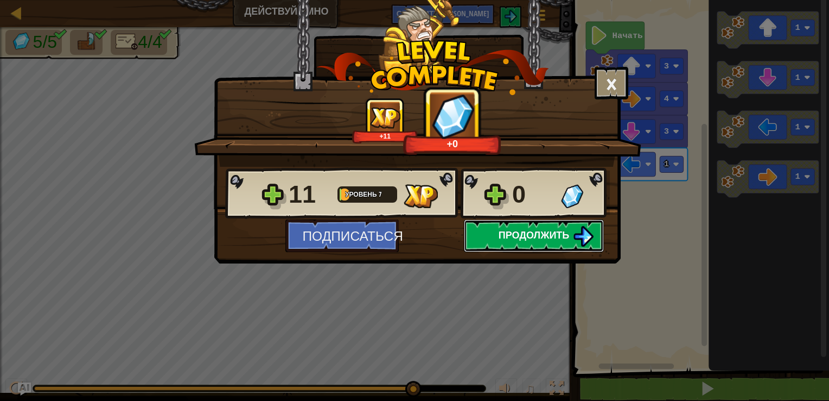
click at [593, 238] on img at bounding box center [583, 236] width 21 height 21
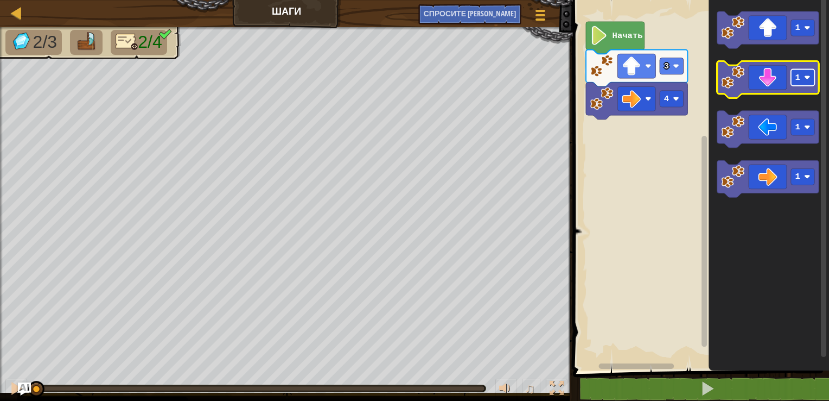
click at [803, 82] on rect "Рабочая область Blockly" at bounding box center [803, 77] width 24 height 16
click at [771, 88] on icon "Рабочая область Blockly" at bounding box center [769, 79] width 102 height 37
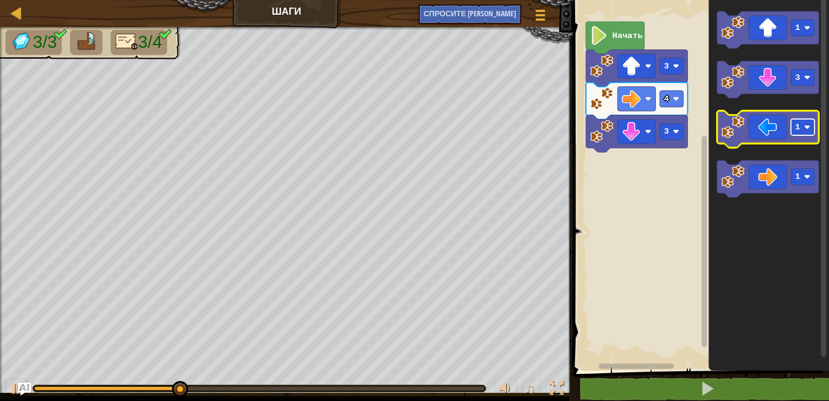
click at [808, 131] on rect "Рабочая область Blockly" at bounding box center [803, 127] width 24 height 16
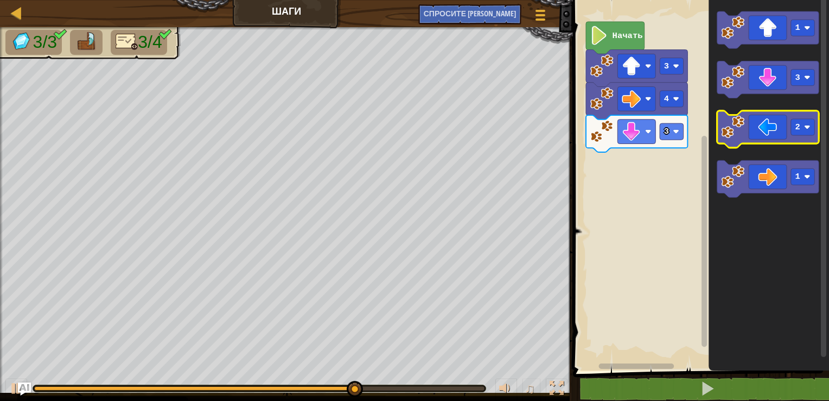
click at [744, 130] on image "Рабочая область Blockly" at bounding box center [733, 126] width 23 height 23
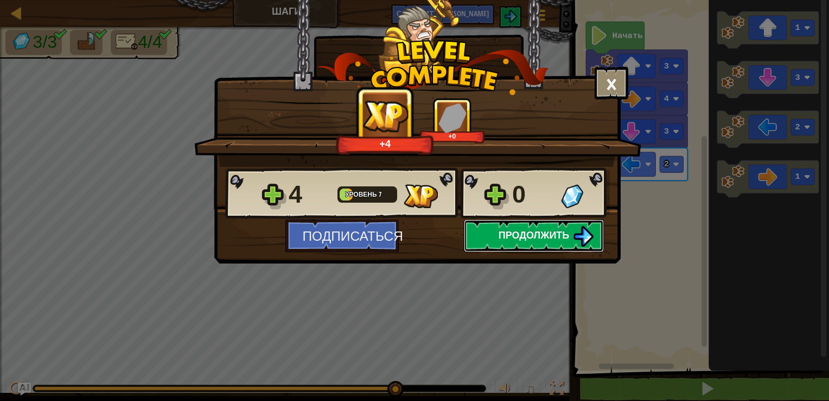
click at [541, 236] on span "Продолжить" at bounding box center [534, 235] width 71 height 14
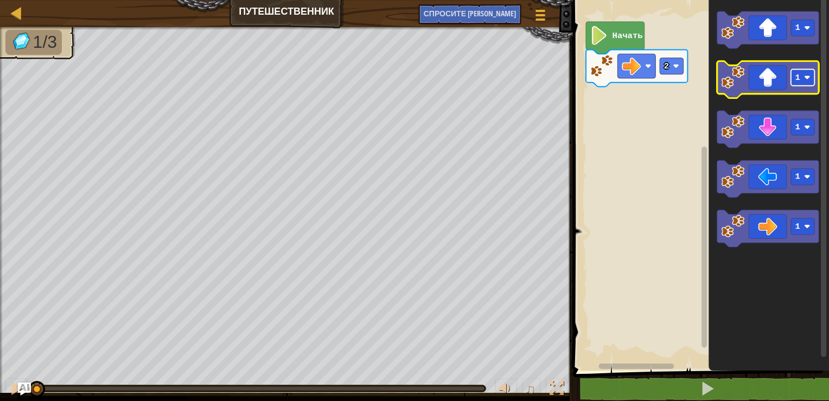
click at [808, 84] on rect "Рабочая область Blockly" at bounding box center [803, 77] width 24 height 16
click at [783, 80] on icon "Рабочая область Blockly" at bounding box center [769, 79] width 102 height 37
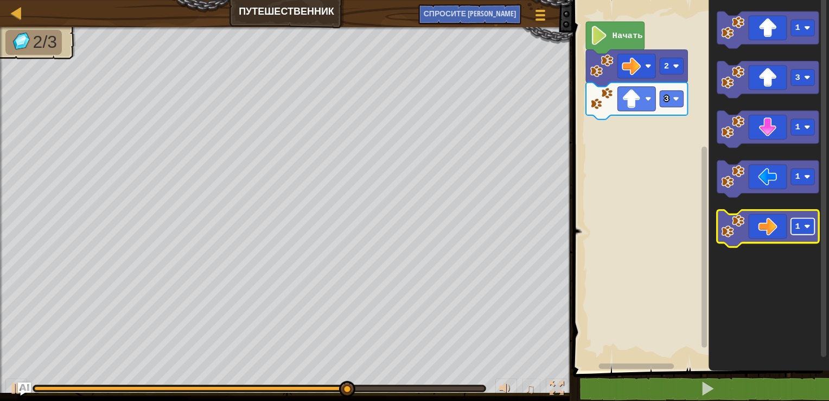
click at [810, 229] on rect "Рабочая область Blockly" at bounding box center [803, 226] width 24 height 16
click at [764, 231] on icon "Рабочая область Blockly" at bounding box center [769, 228] width 102 height 37
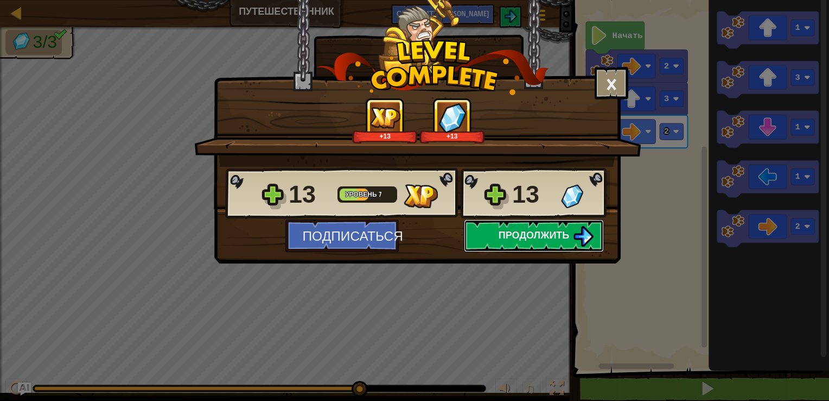
click at [534, 236] on span "Продолжить" at bounding box center [534, 235] width 71 height 14
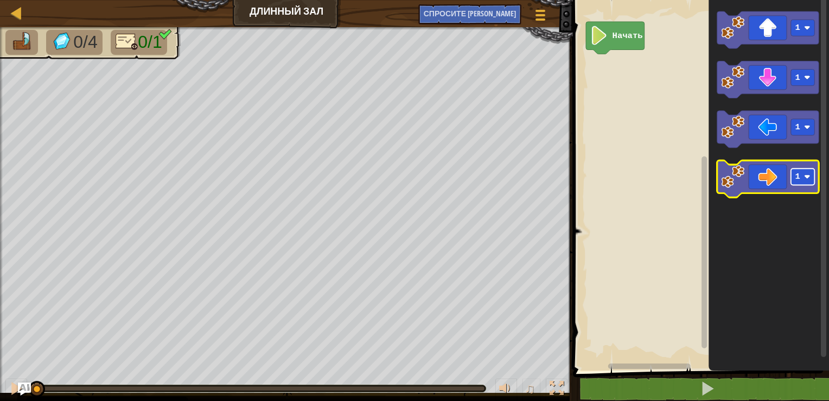
click at [804, 179] on rect "Рабочая область Blockly" at bounding box center [803, 176] width 24 height 16
click at [777, 185] on icon "Рабочая область Blockly" at bounding box center [769, 178] width 102 height 37
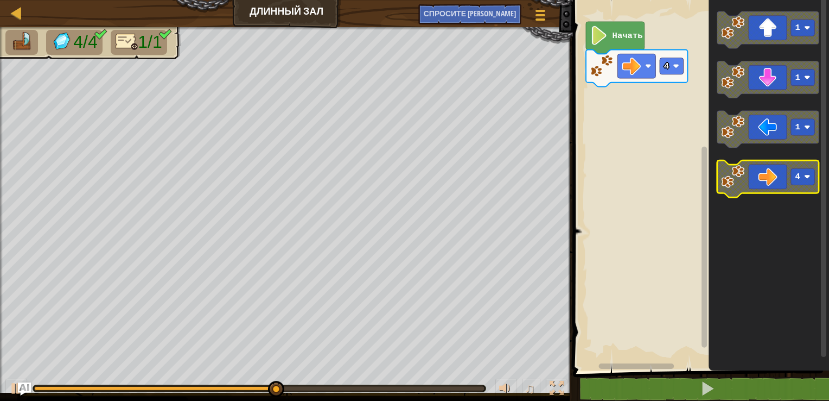
click at [806, 175] on image "Рабочая область Blockly" at bounding box center [807, 177] width 7 height 7
click at [768, 187] on icon "Рабочая область Blockly" at bounding box center [769, 178] width 102 height 37
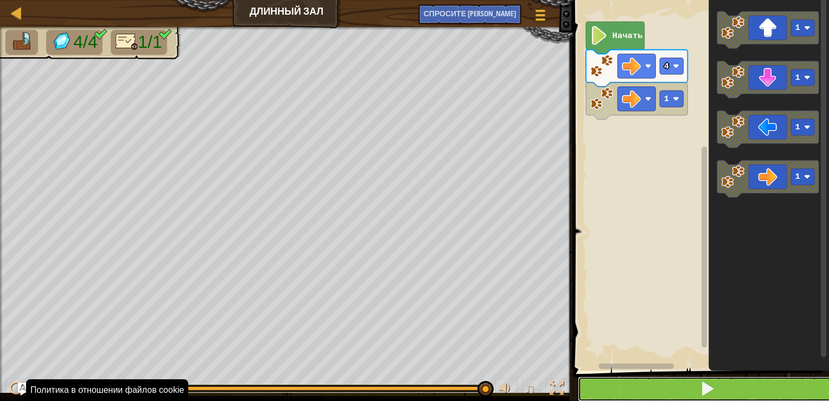
click at [725, 392] on button at bounding box center [707, 388] width 259 height 25
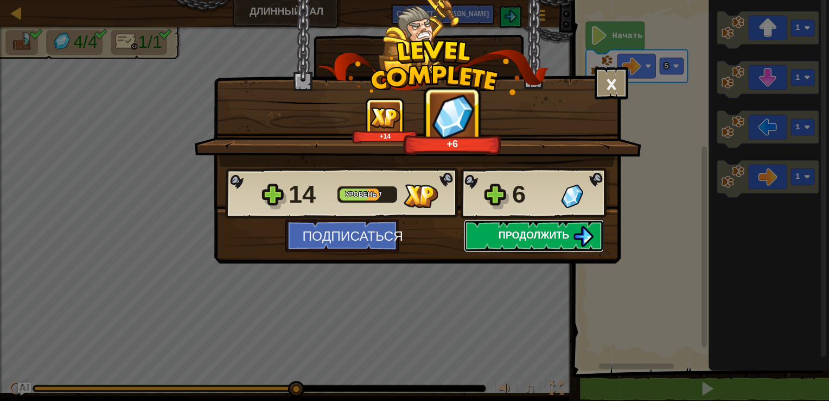
click at [551, 233] on span "Продолжить" at bounding box center [534, 235] width 71 height 14
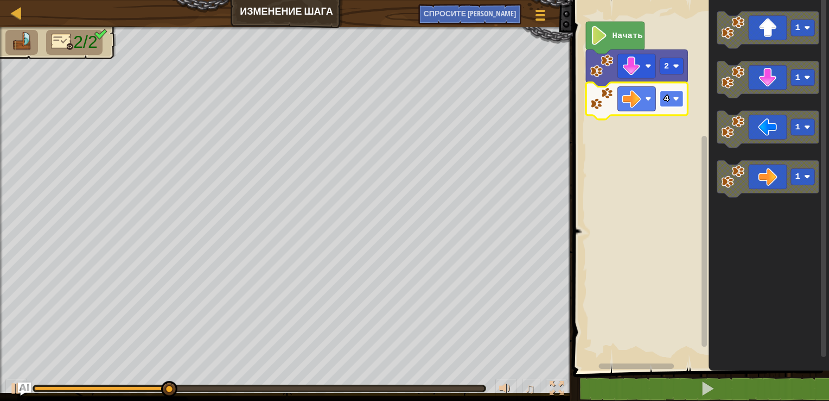
click at [673, 97] on image "Рабочая область Blockly" at bounding box center [676, 99] width 7 height 7
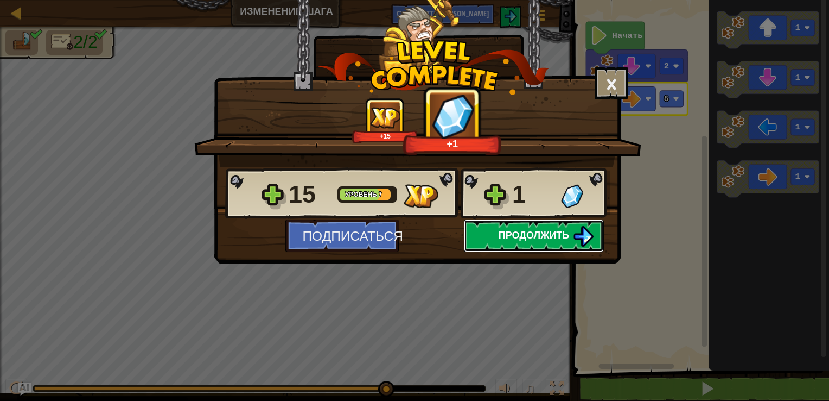
click at [559, 228] on span "Продолжить" at bounding box center [534, 235] width 71 height 14
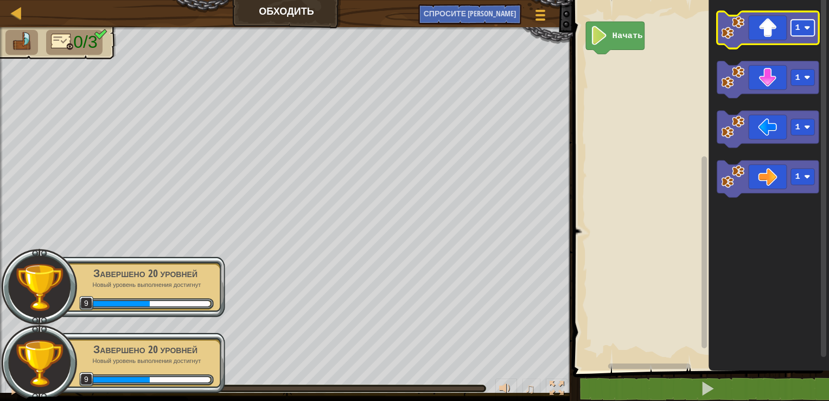
click at [810, 33] on rect "Рабочая область Blockly" at bounding box center [803, 28] width 24 height 16
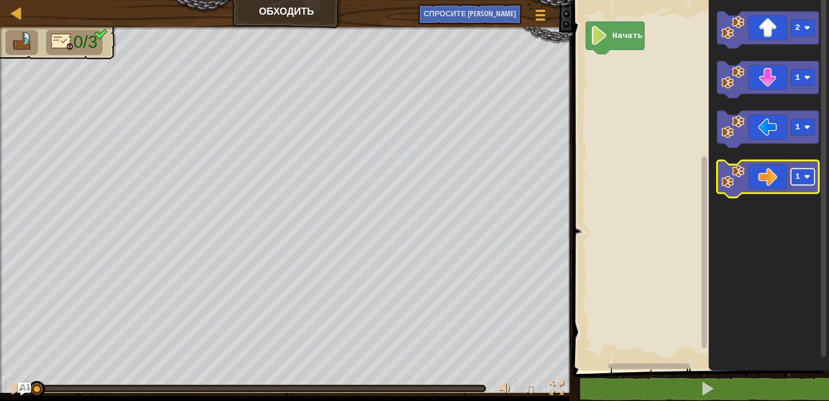
click at [807, 175] on image "Рабочая область Blockly" at bounding box center [807, 177] width 7 height 7
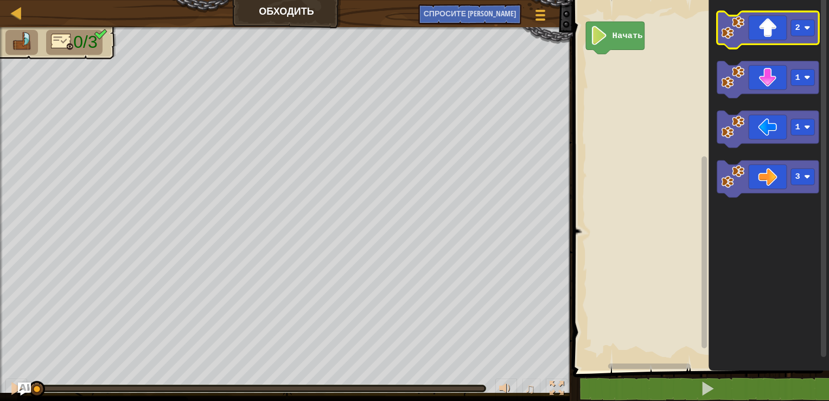
click at [766, 33] on icon "Рабочая область Blockly" at bounding box center [769, 29] width 102 height 37
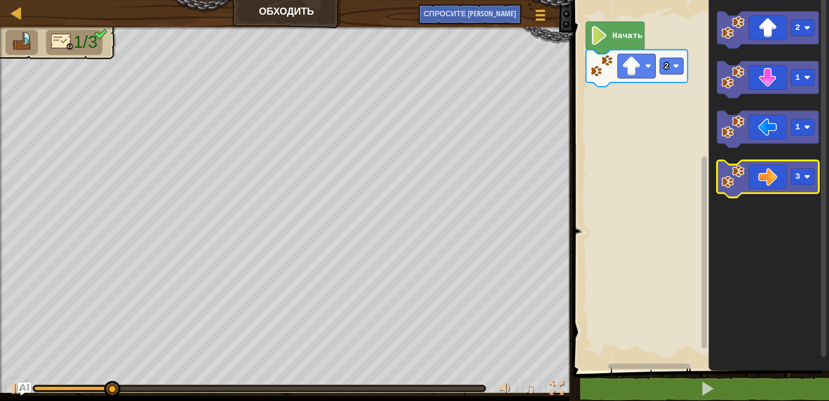
click at [775, 175] on icon "Рабочая область Blockly" at bounding box center [769, 178] width 102 height 37
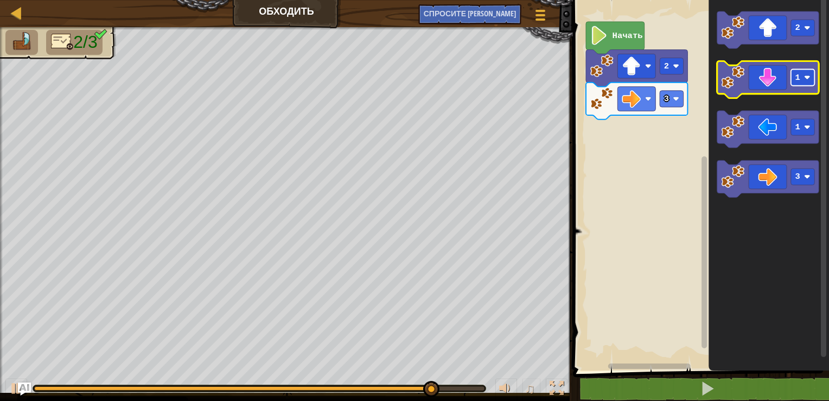
click at [803, 77] on rect "Рабочая область Blockly" at bounding box center [803, 77] width 24 height 16
click at [775, 84] on icon "Рабочая область Blockly" at bounding box center [769, 79] width 102 height 37
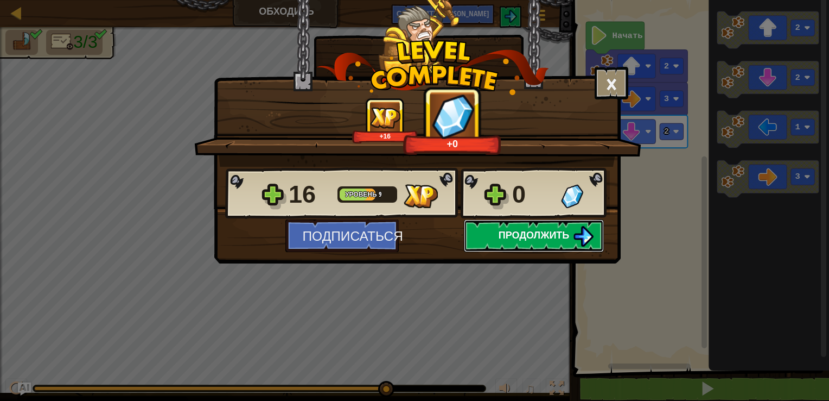
click at [565, 237] on span "Продолжить" at bounding box center [534, 235] width 71 height 14
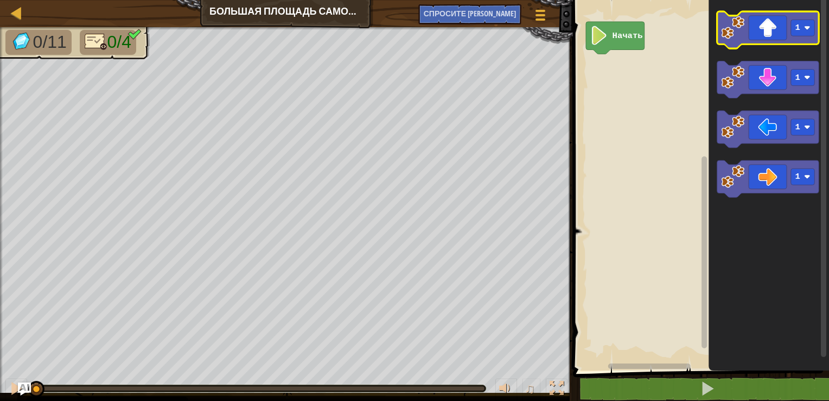
click at [807, 36] on icon "Рабочая область Blockly" at bounding box center [769, 29] width 102 height 37
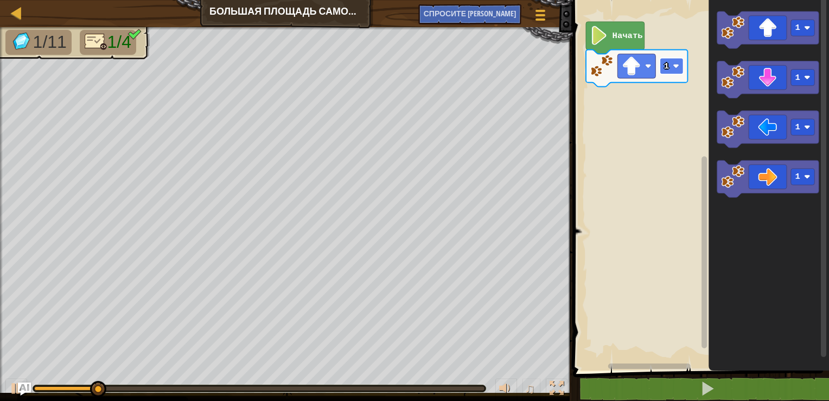
click at [676, 71] on rect "Рабочая область Blockly" at bounding box center [672, 66] width 24 height 16
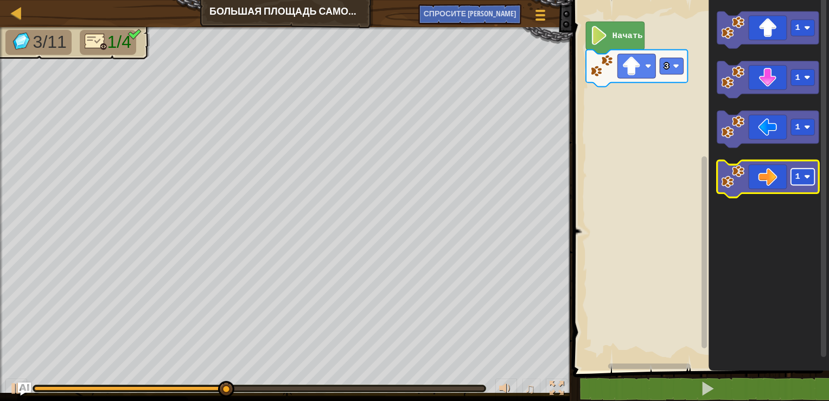
click at [809, 179] on image "Рабочая область Blockly" at bounding box center [807, 177] width 7 height 7
click at [761, 185] on icon "Рабочая область Blockly" at bounding box center [769, 178] width 102 height 37
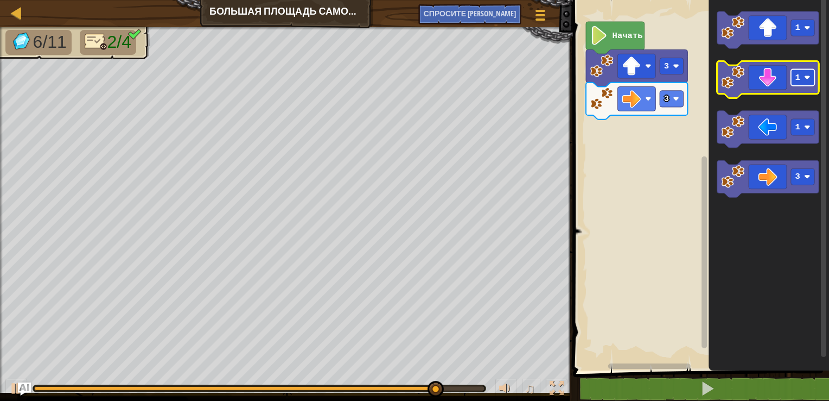
click at [804, 82] on rect "Рабочая область Blockly" at bounding box center [803, 77] width 24 height 16
click at [764, 82] on icon "Рабочая область Blockly" at bounding box center [769, 79] width 102 height 37
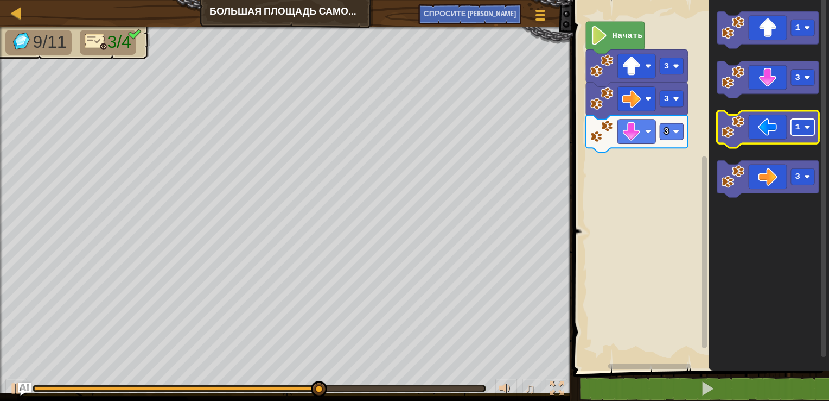
click at [808, 127] on image "Рабочая область Blockly" at bounding box center [807, 127] width 7 height 7
click at [768, 128] on icon "Рабочая область Blockly" at bounding box center [769, 129] width 102 height 37
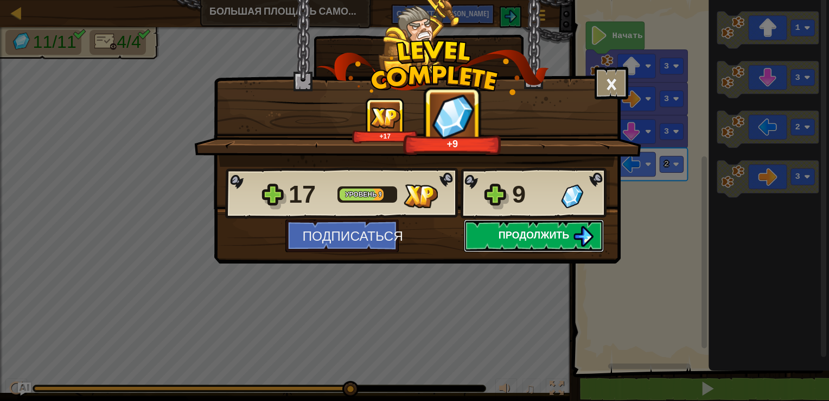
click at [514, 230] on span "Продолжить" at bounding box center [534, 235] width 71 height 14
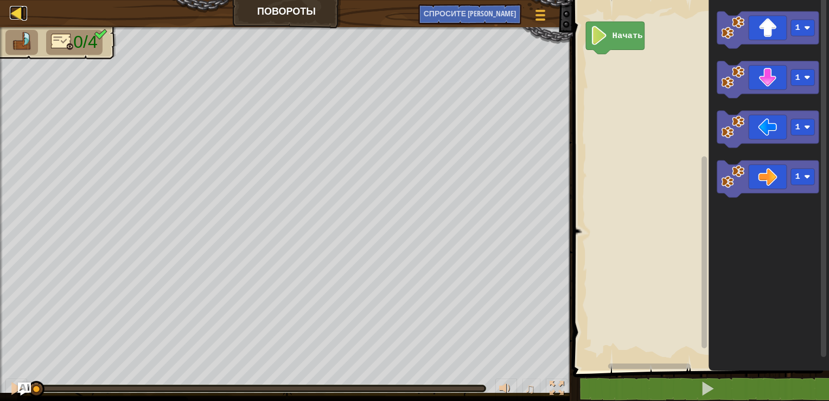
click at [16, 11] on div at bounding box center [17, 13] width 14 height 14
select select "ru"
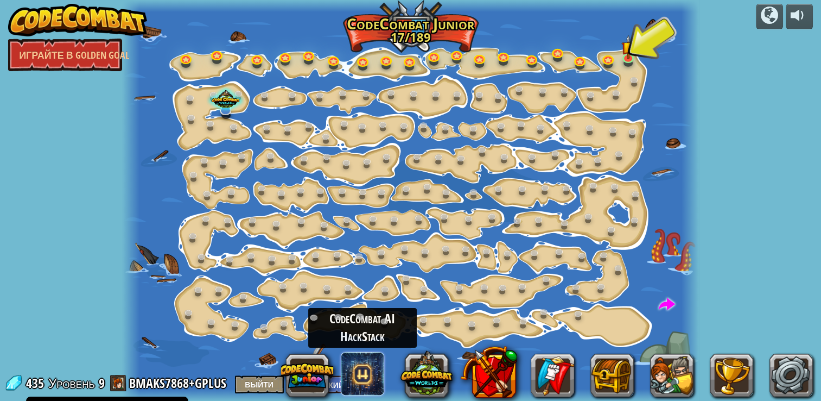
click at [362, 372] on span at bounding box center [362, 373] width 43 height 43
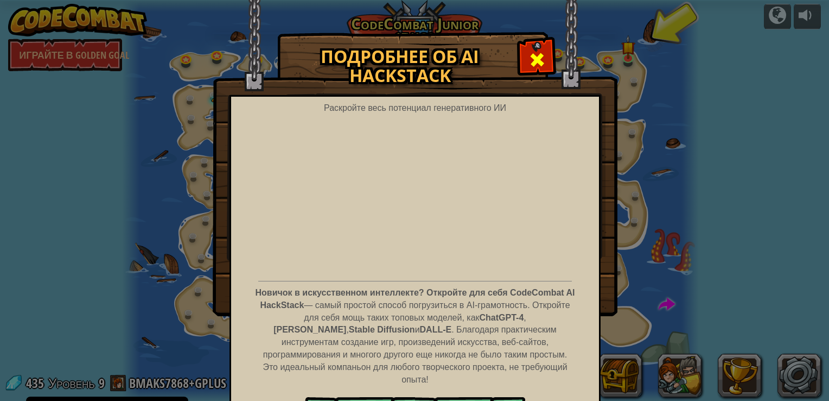
click at [535, 52] on span at bounding box center [537, 59] width 17 height 17
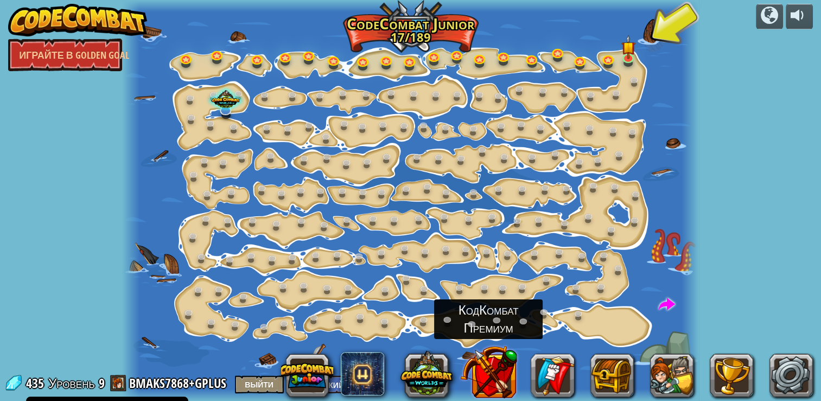
click at [489, 373] on button at bounding box center [488, 371] width 57 height 57
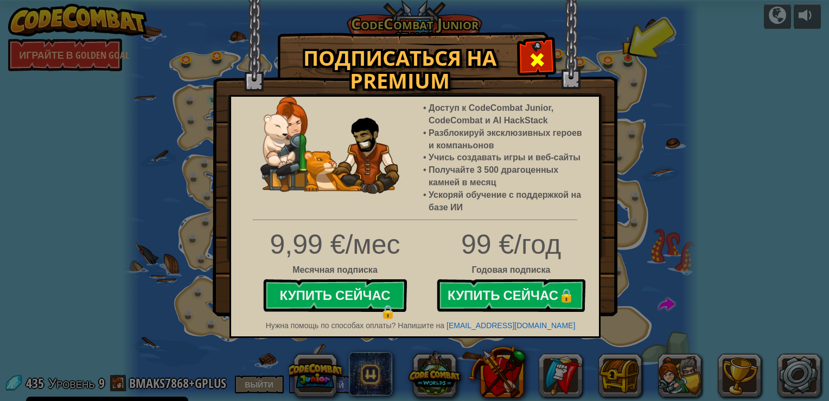
click at [536, 58] on span at bounding box center [537, 59] width 17 height 17
